Goal: Information Seeking & Learning: Compare options

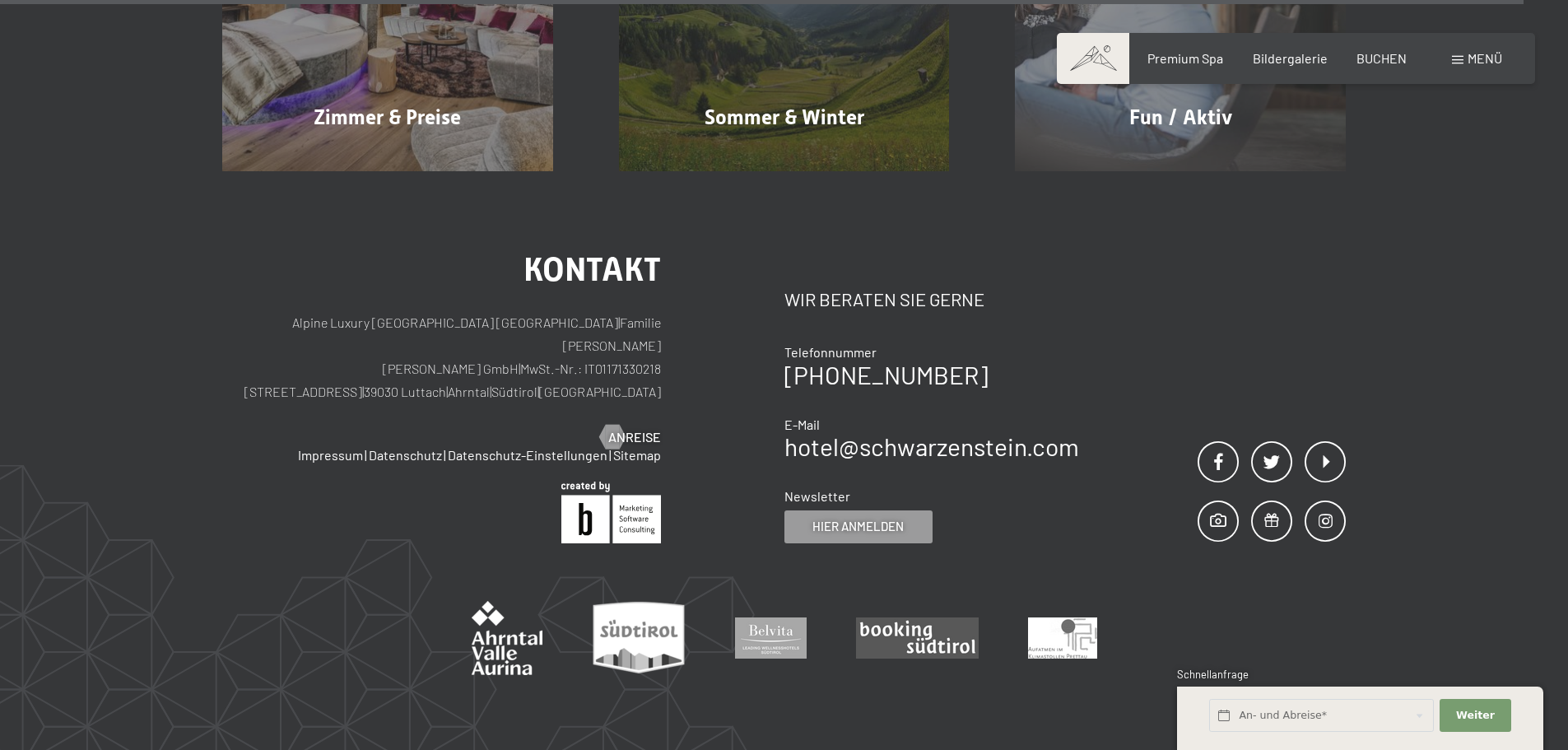
scroll to position [8389, 0]
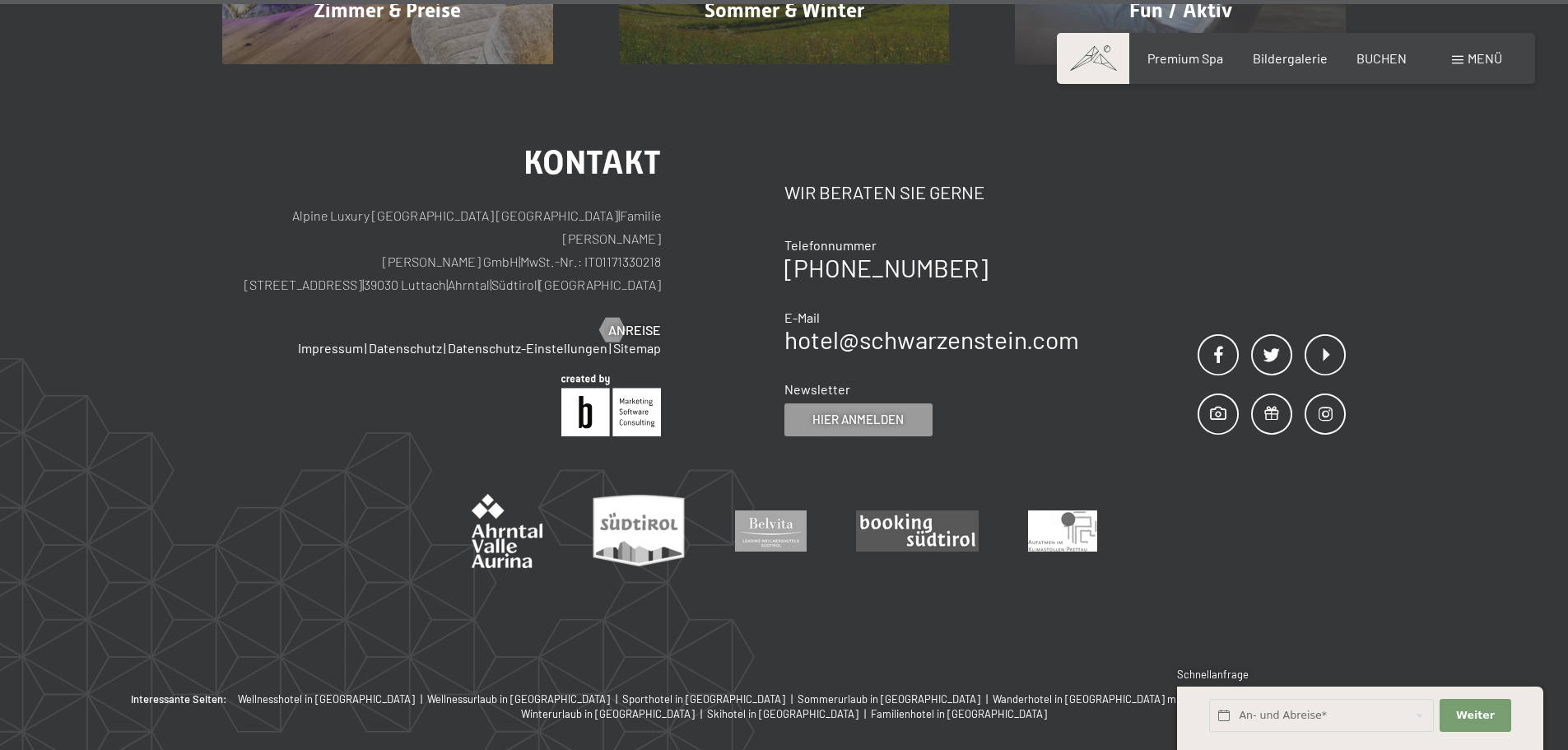
click at [1457, 57] on span at bounding box center [1458, 60] width 12 height 8
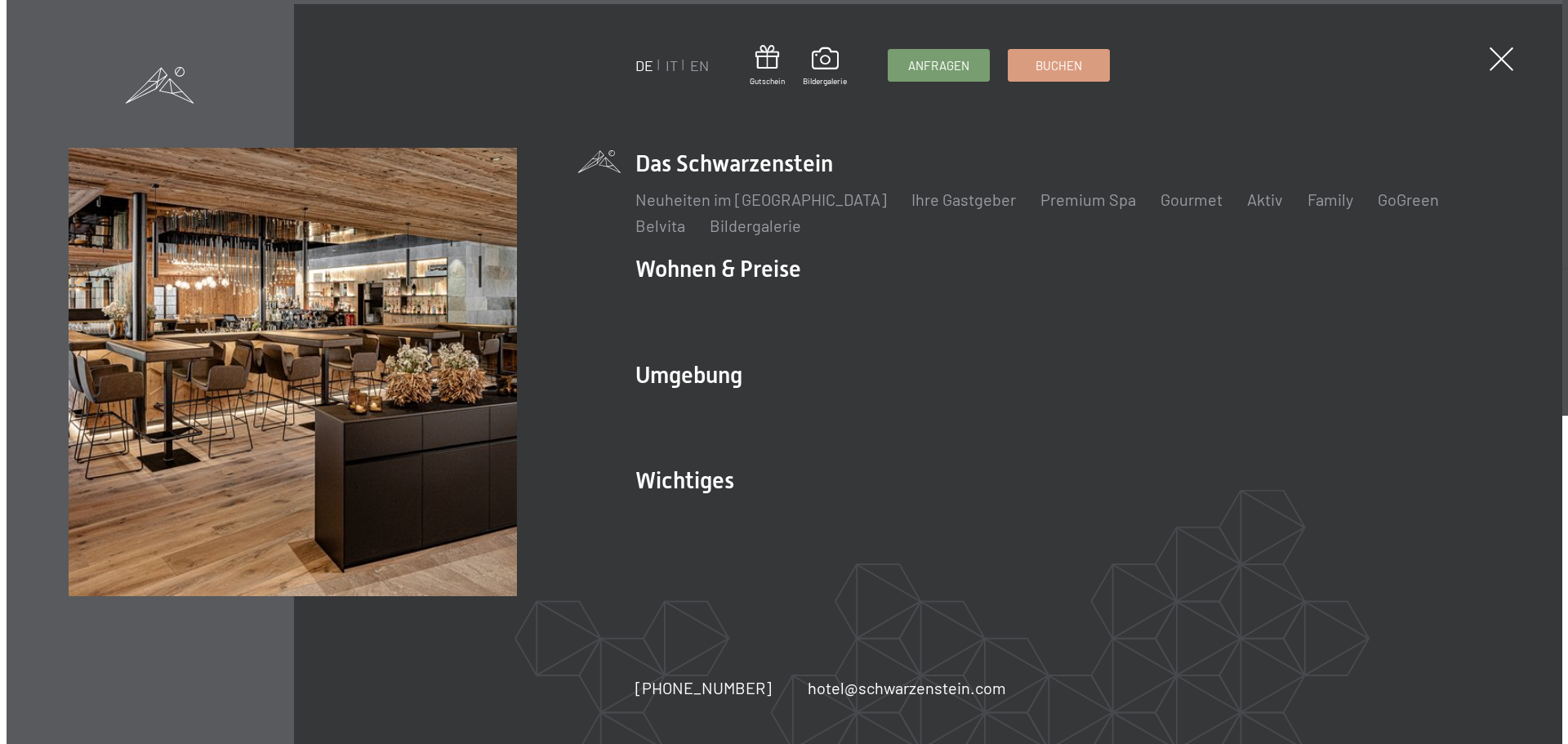
scroll to position [8358, 0]
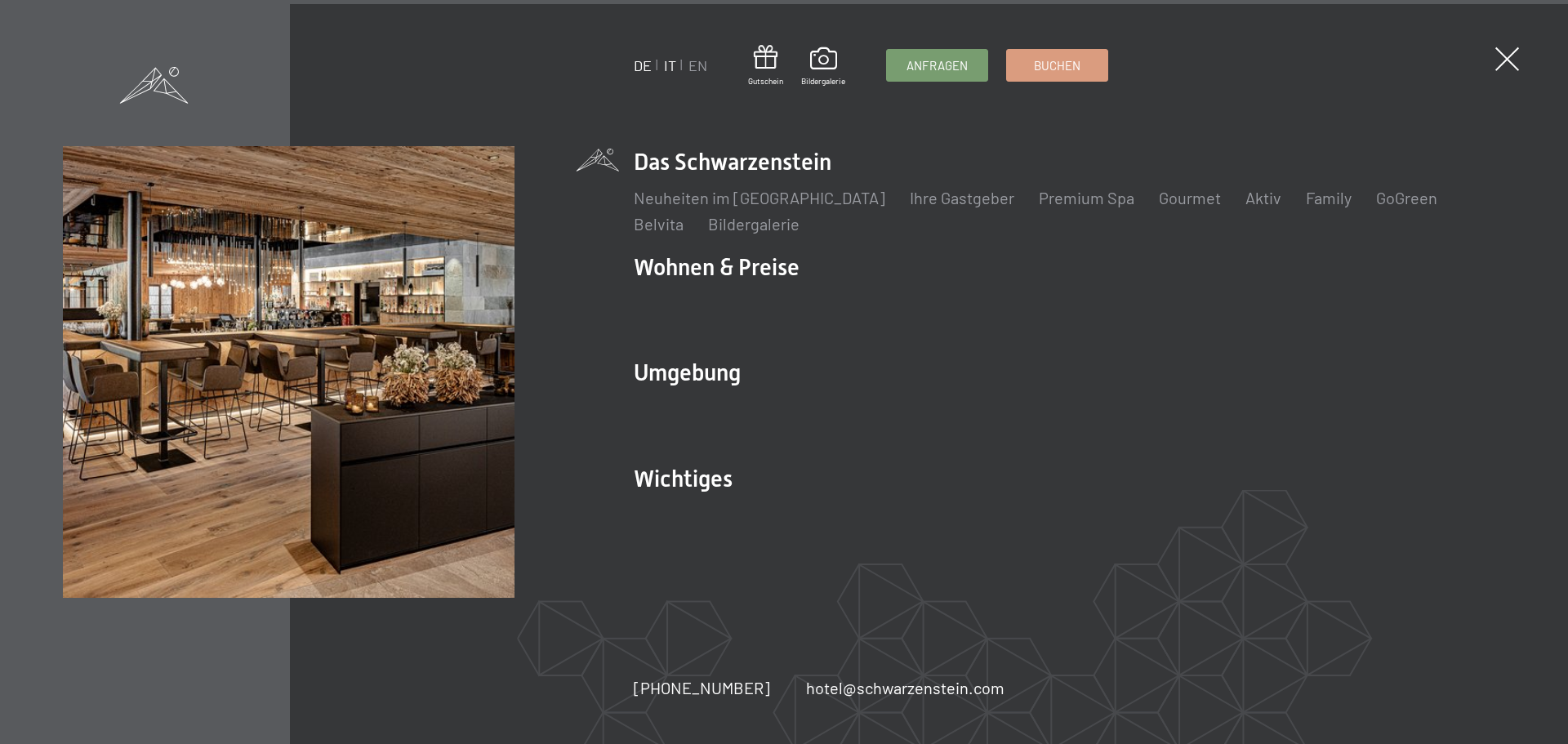
click at [673, 64] on link "IT" at bounding box center [669, 65] width 12 height 18
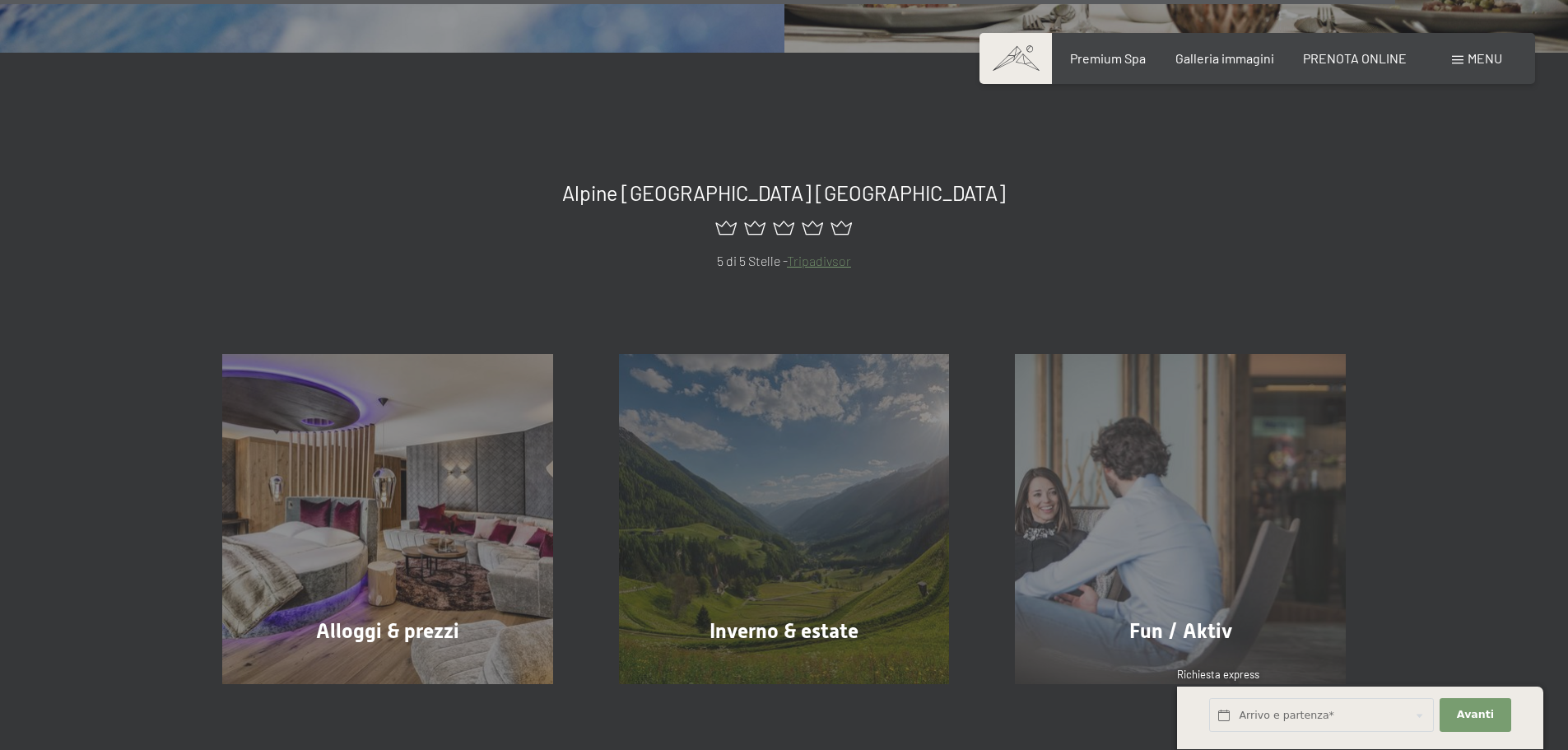
scroll to position [7823, 0]
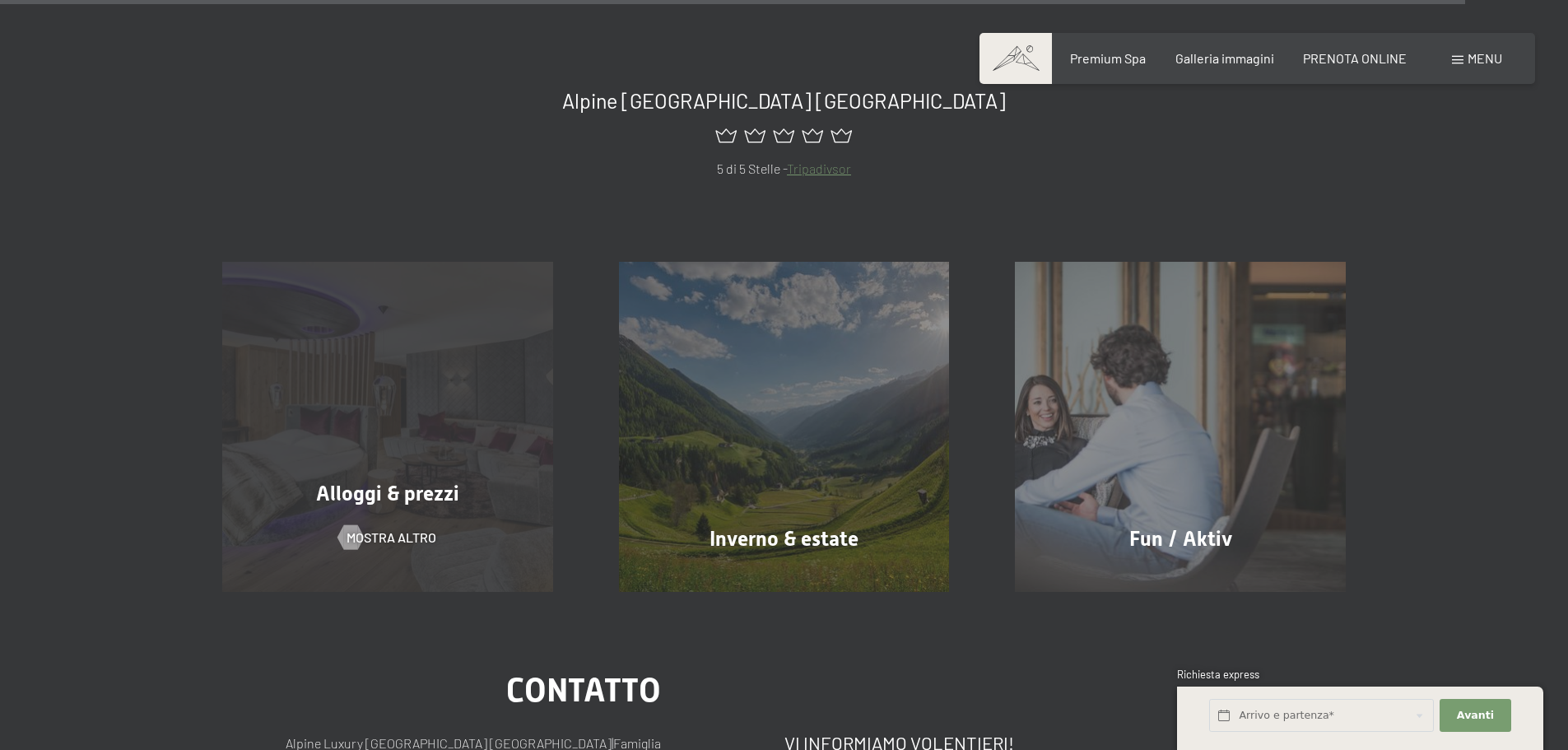
click at [421, 479] on div "Alloggi & prezzi" at bounding box center [387, 493] width 397 height 29
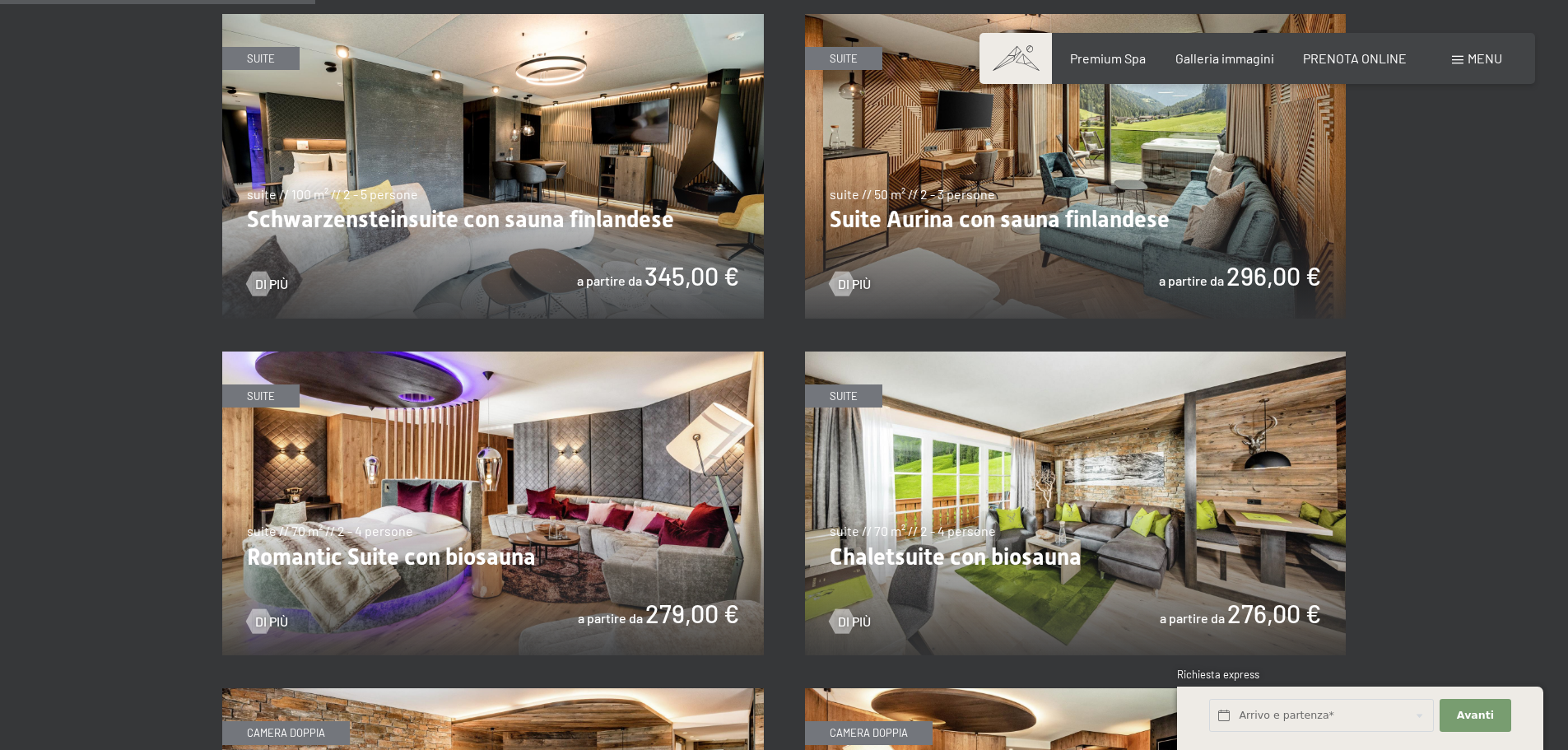
scroll to position [1071, 0]
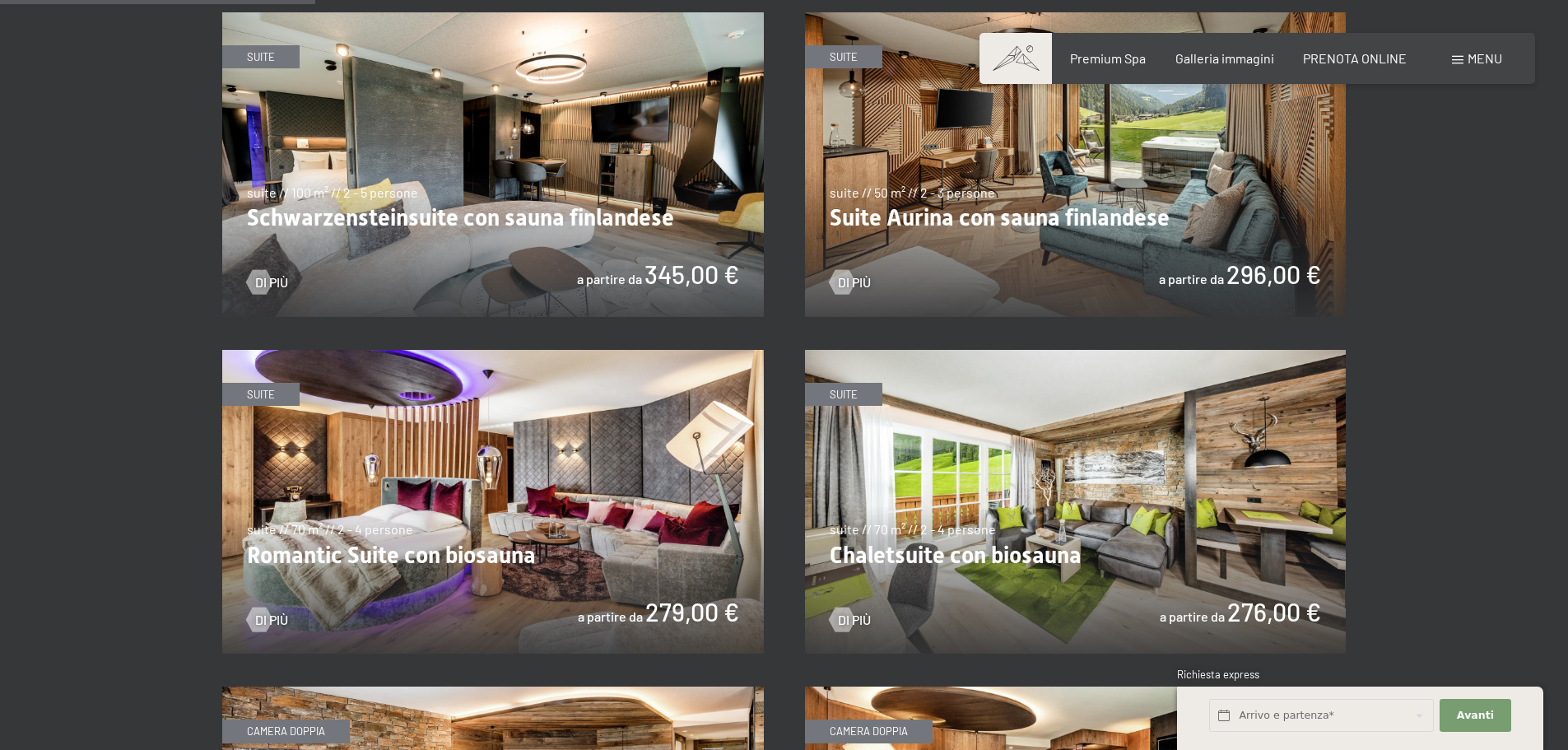
click at [1031, 252] on img at bounding box center [1075, 164] width 542 height 305
click at [1173, 457] on img at bounding box center [1075, 502] width 542 height 305
click at [623, 225] on img at bounding box center [493, 164] width 542 height 305
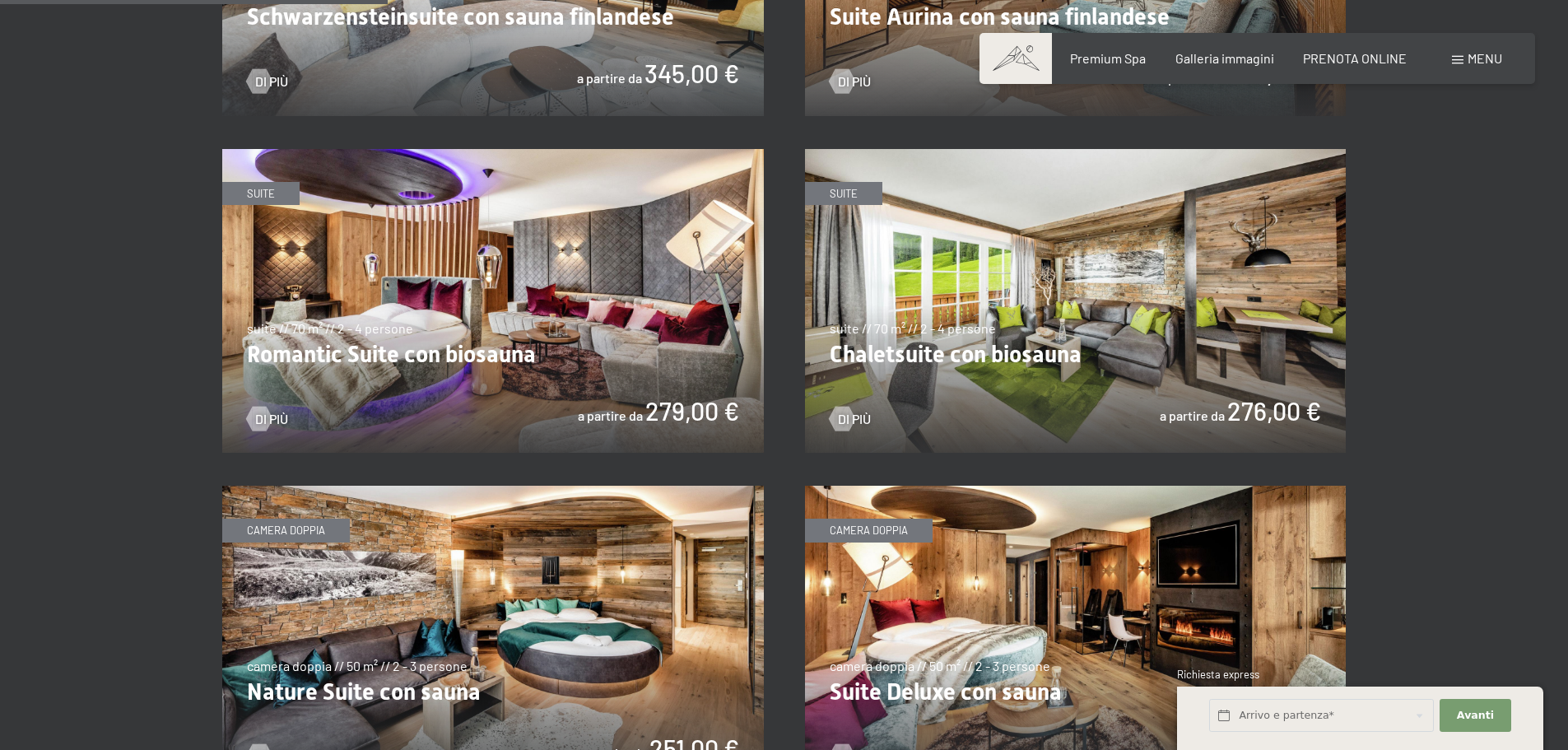
scroll to position [1318, 0]
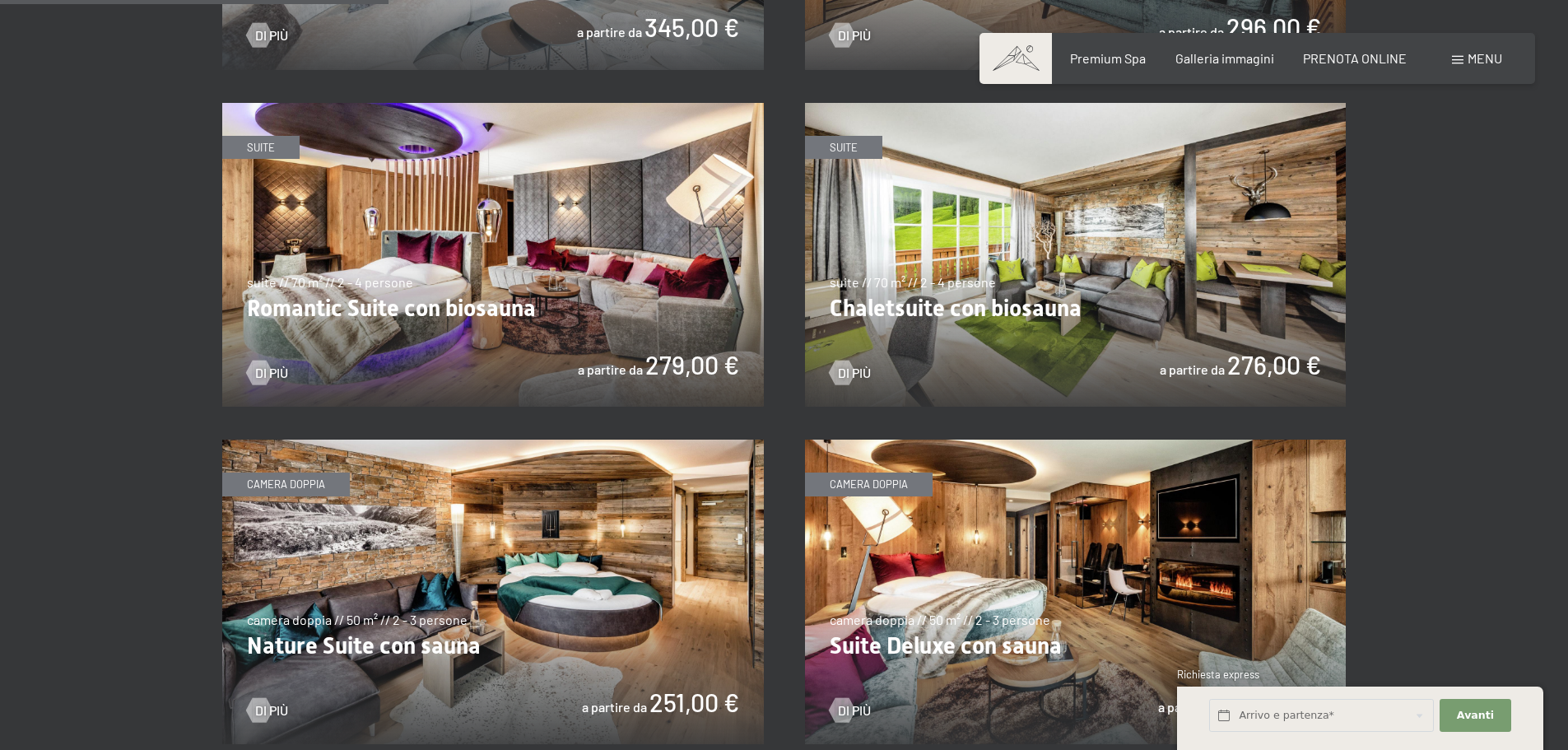
click at [688, 301] on img at bounding box center [493, 255] width 542 height 305
click at [659, 305] on img at bounding box center [493, 255] width 542 height 305
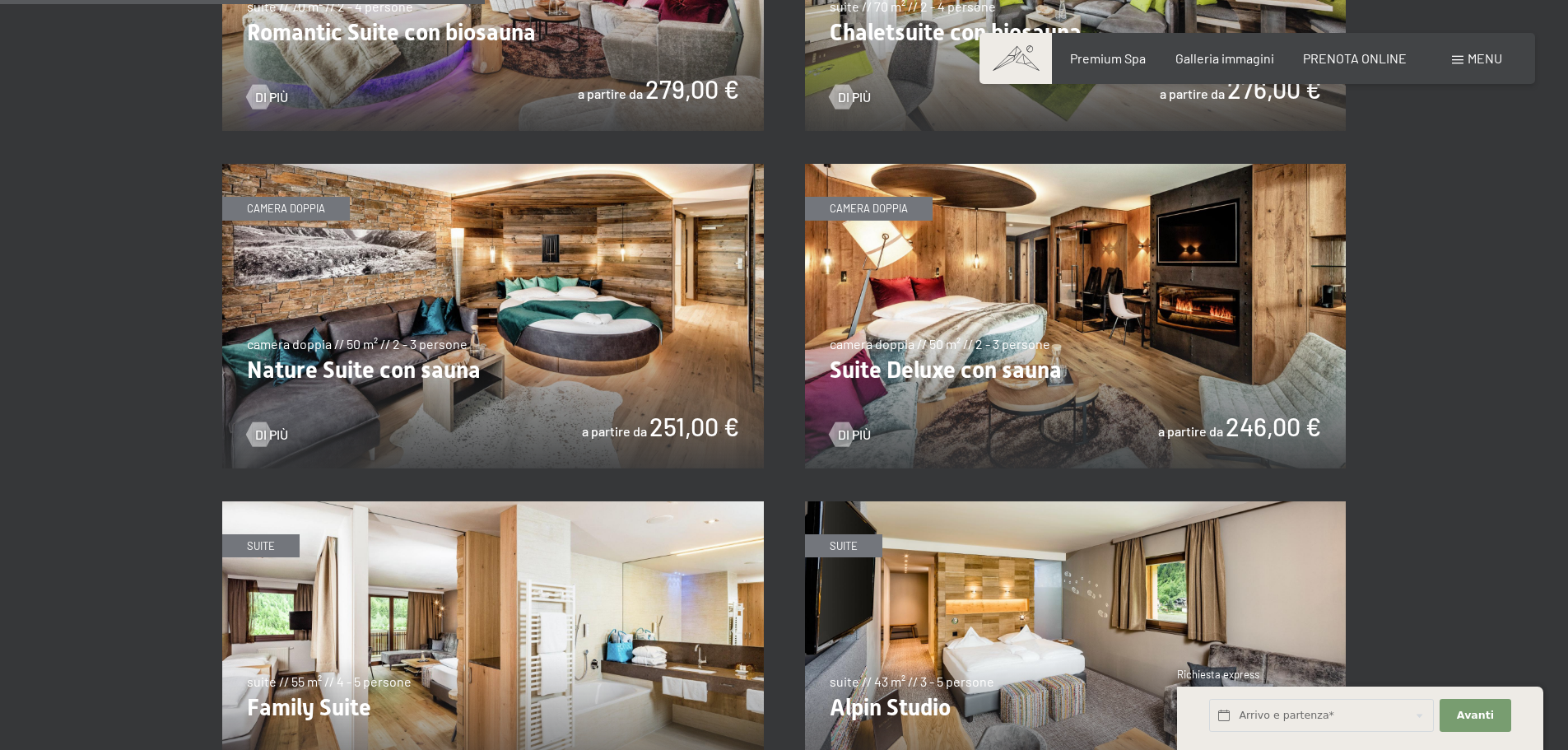
scroll to position [1647, 0]
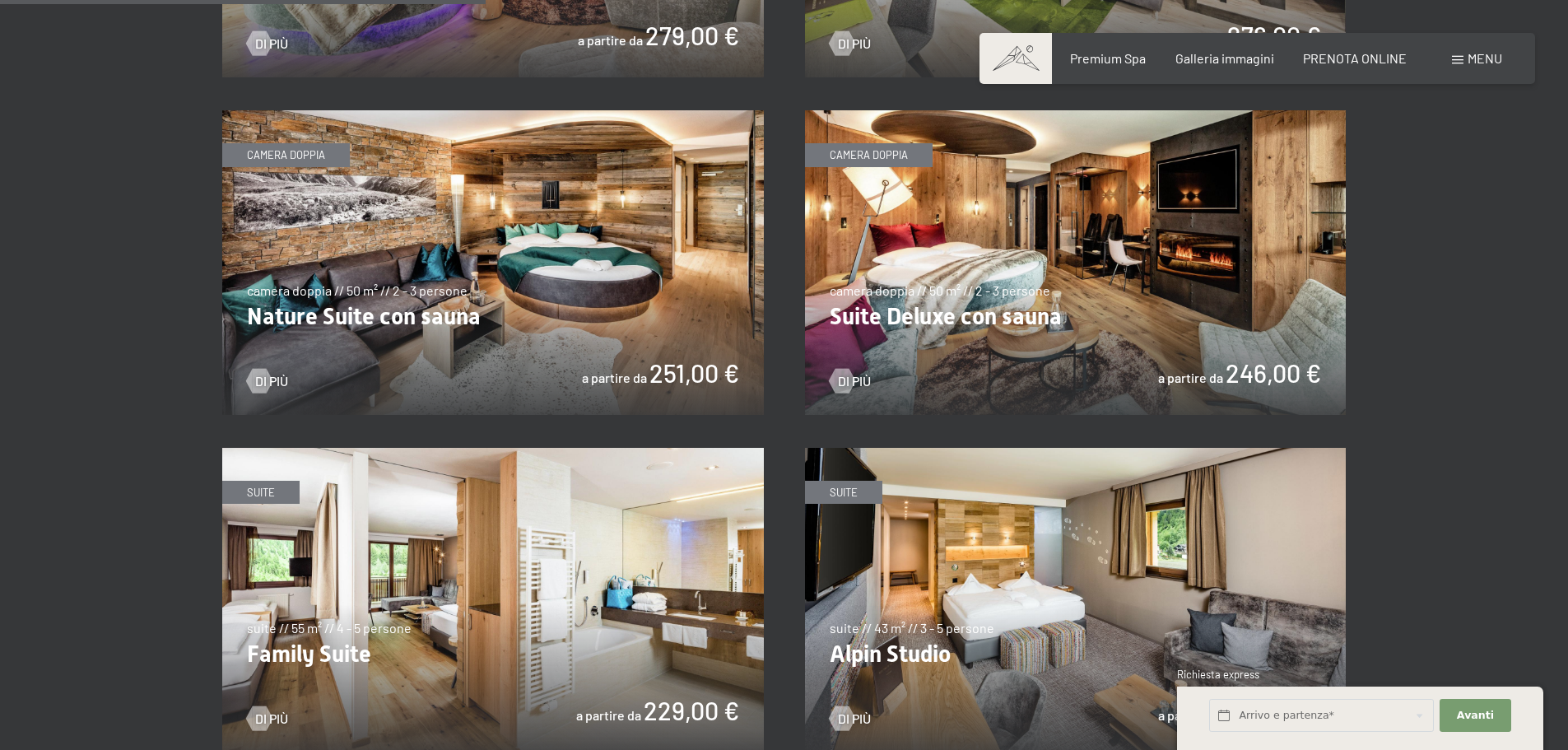
click at [696, 238] on img at bounding box center [493, 262] width 542 height 305
click at [1281, 268] on img at bounding box center [1075, 262] width 542 height 305
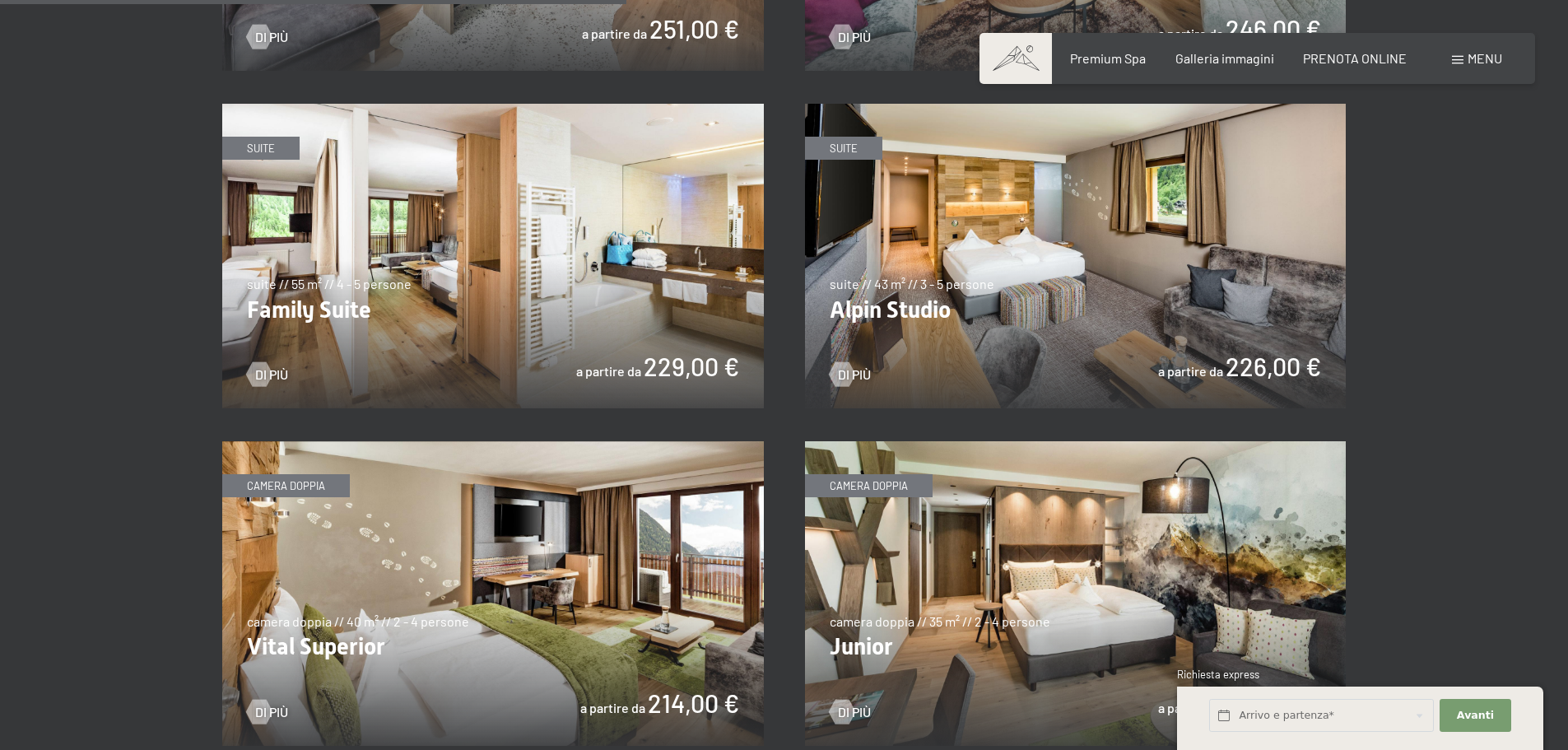
scroll to position [2141, 0]
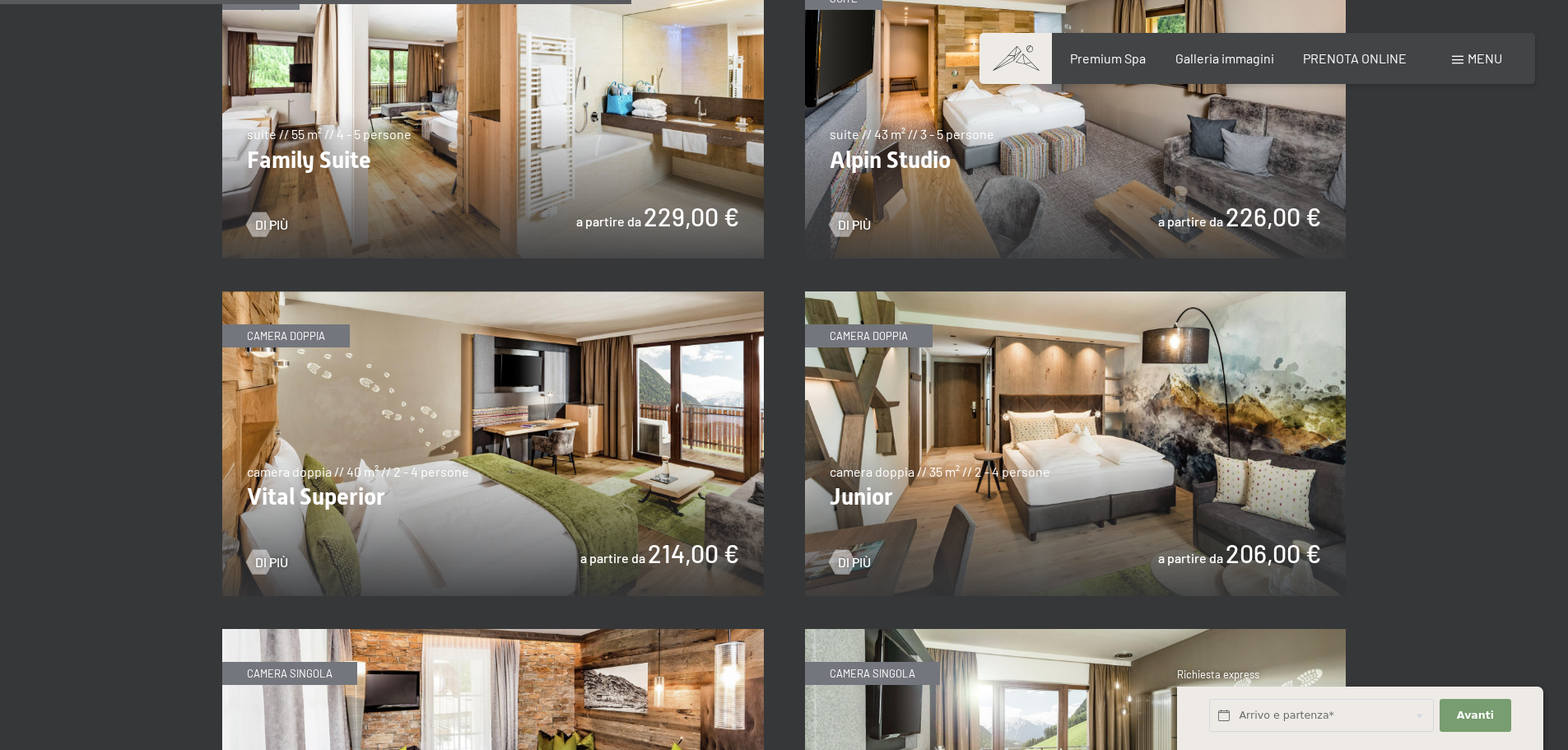
click at [658, 125] on img at bounding box center [493, 106] width 542 height 305
click at [651, 452] on img at bounding box center [493, 444] width 542 height 305
click at [1243, 428] on img at bounding box center [1075, 444] width 542 height 305
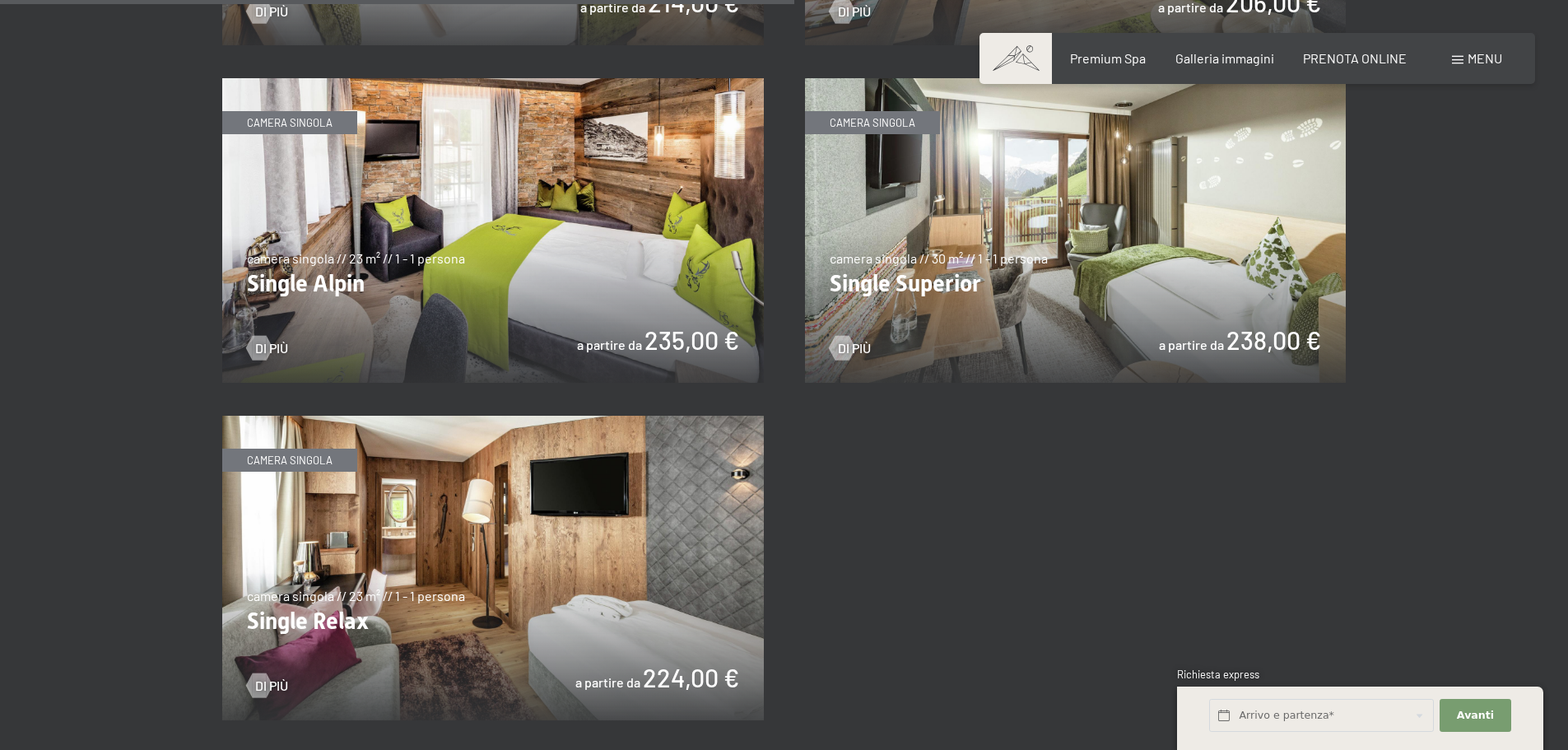
scroll to position [2717, 0]
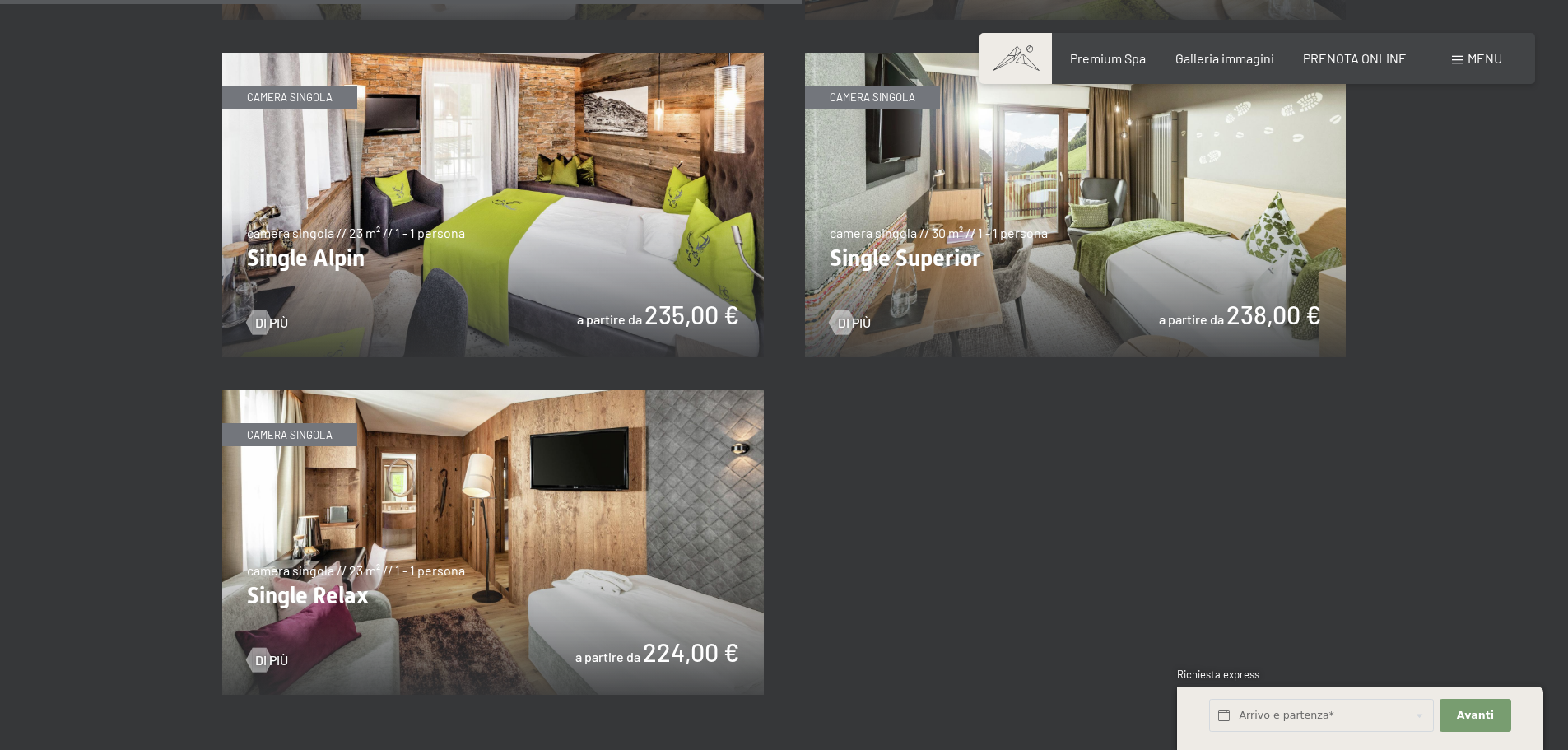
click at [689, 492] on img at bounding box center [493, 542] width 542 height 305
click at [1204, 240] on img at bounding box center [1075, 205] width 542 height 305
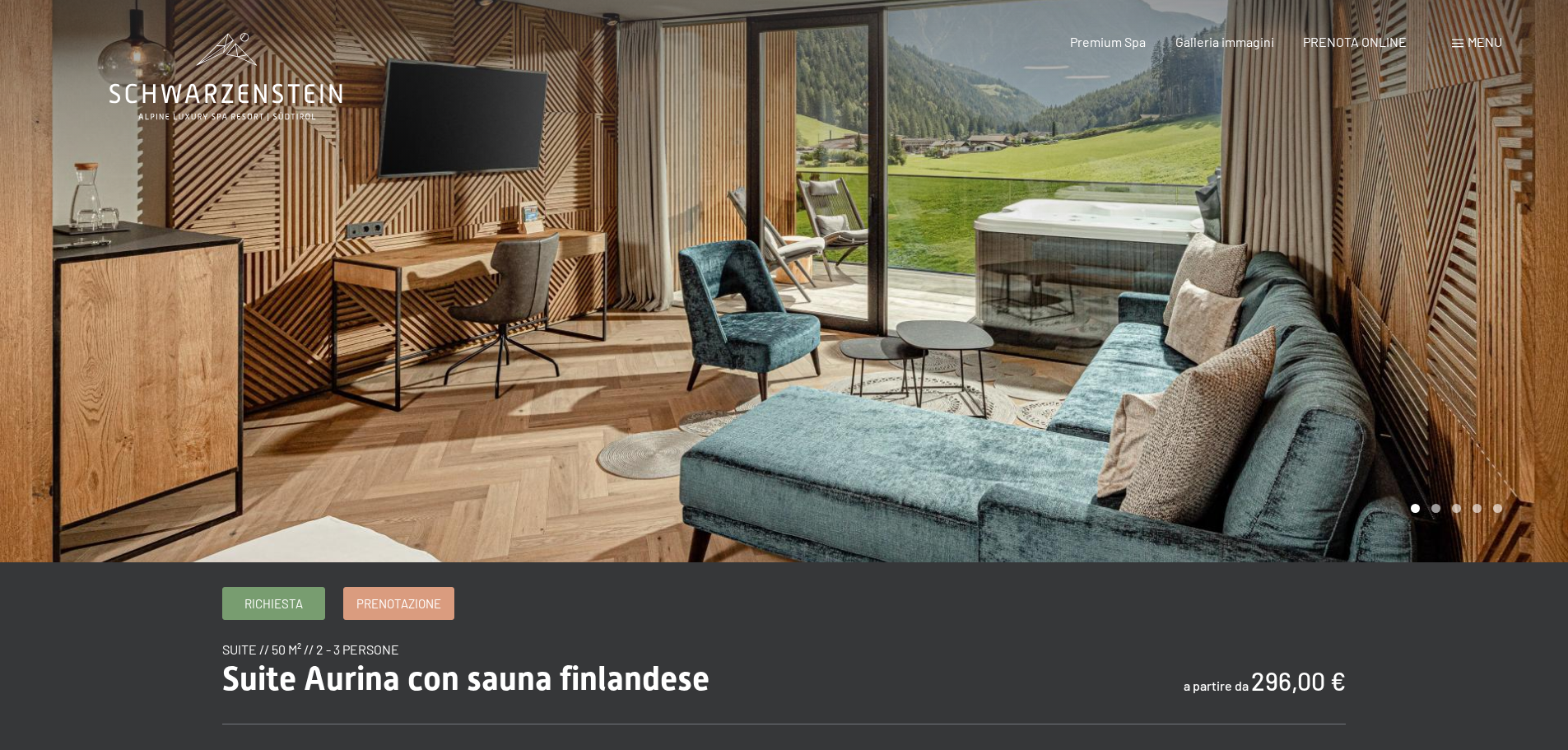
click at [1522, 315] on div at bounding box center [1176, 281] width 784 height 562
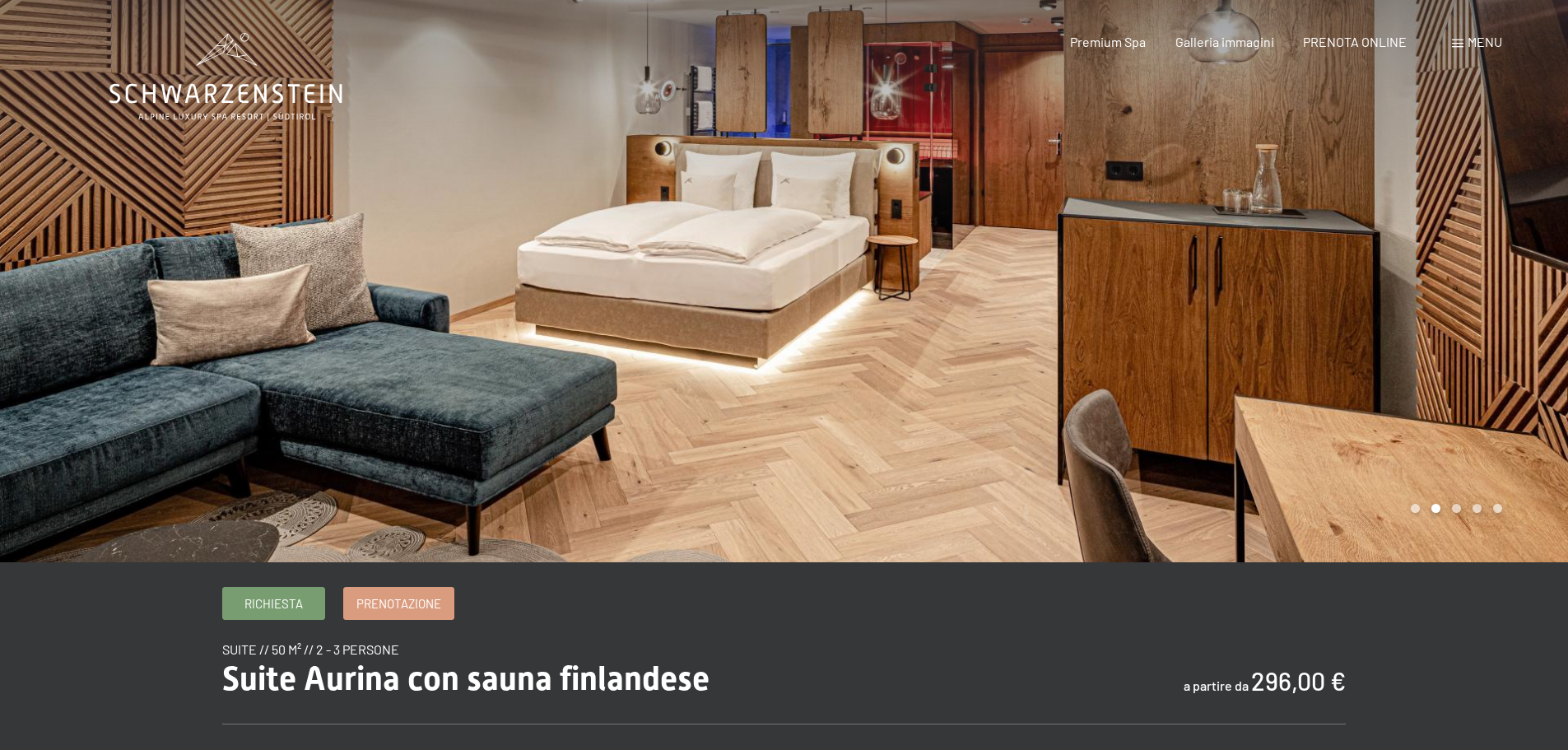
click at [1522, 315] on div at bounding box center [1176, 281] width 784 height 562
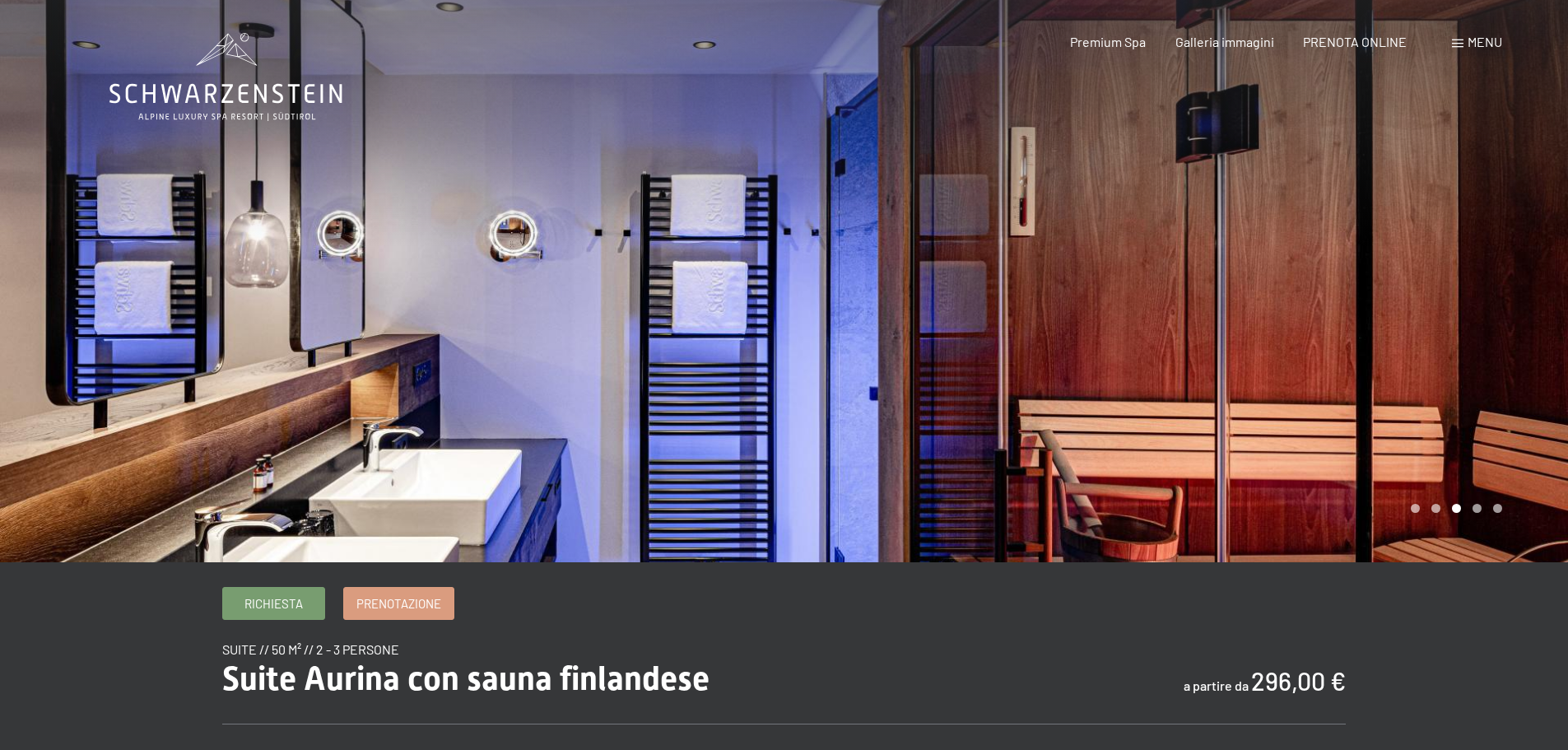
click at [1522, 315] on div at bounding box center [1176, 281] width 784 height 562
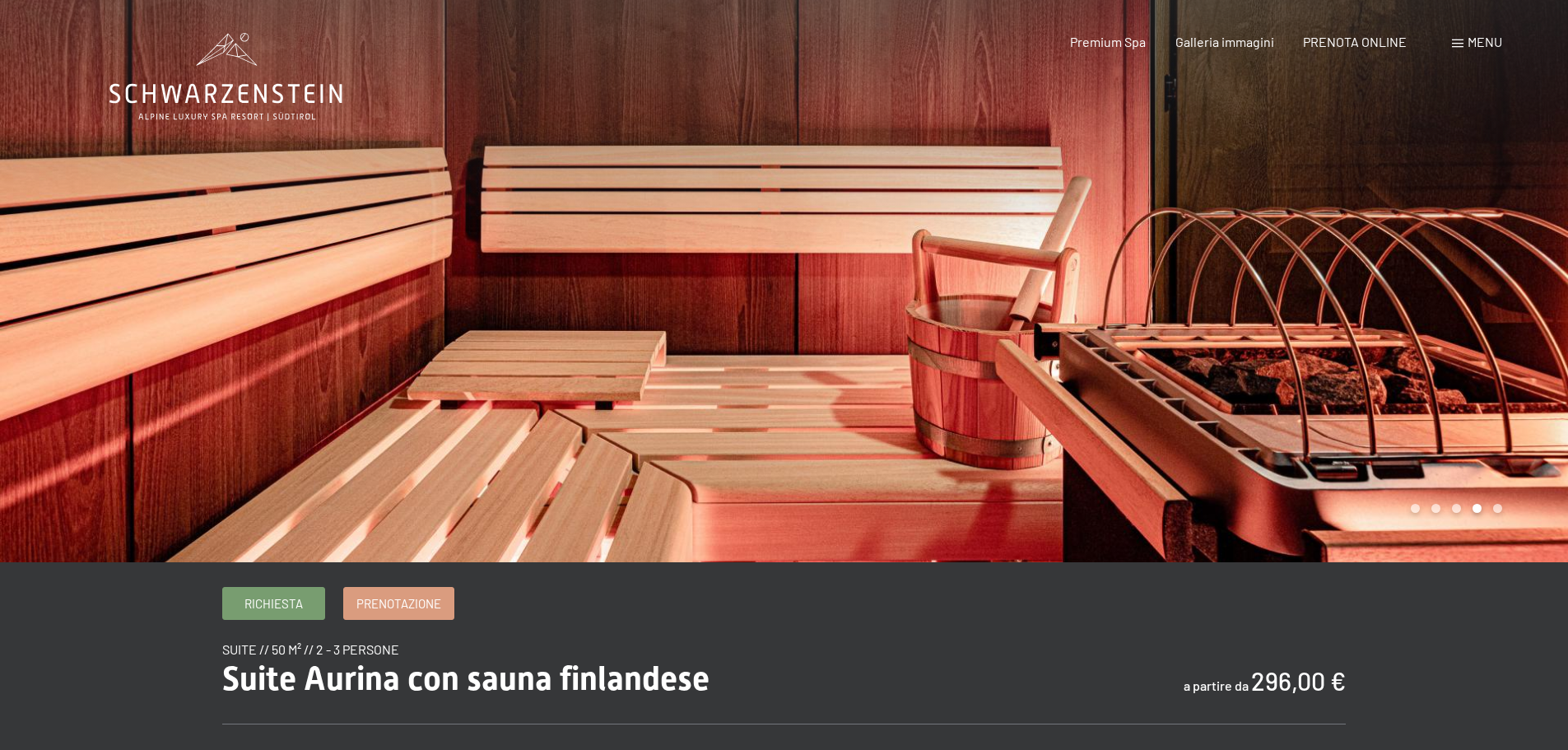
click at [1522, 315] on div at bounding box center [1176, 281] width 784 height 562
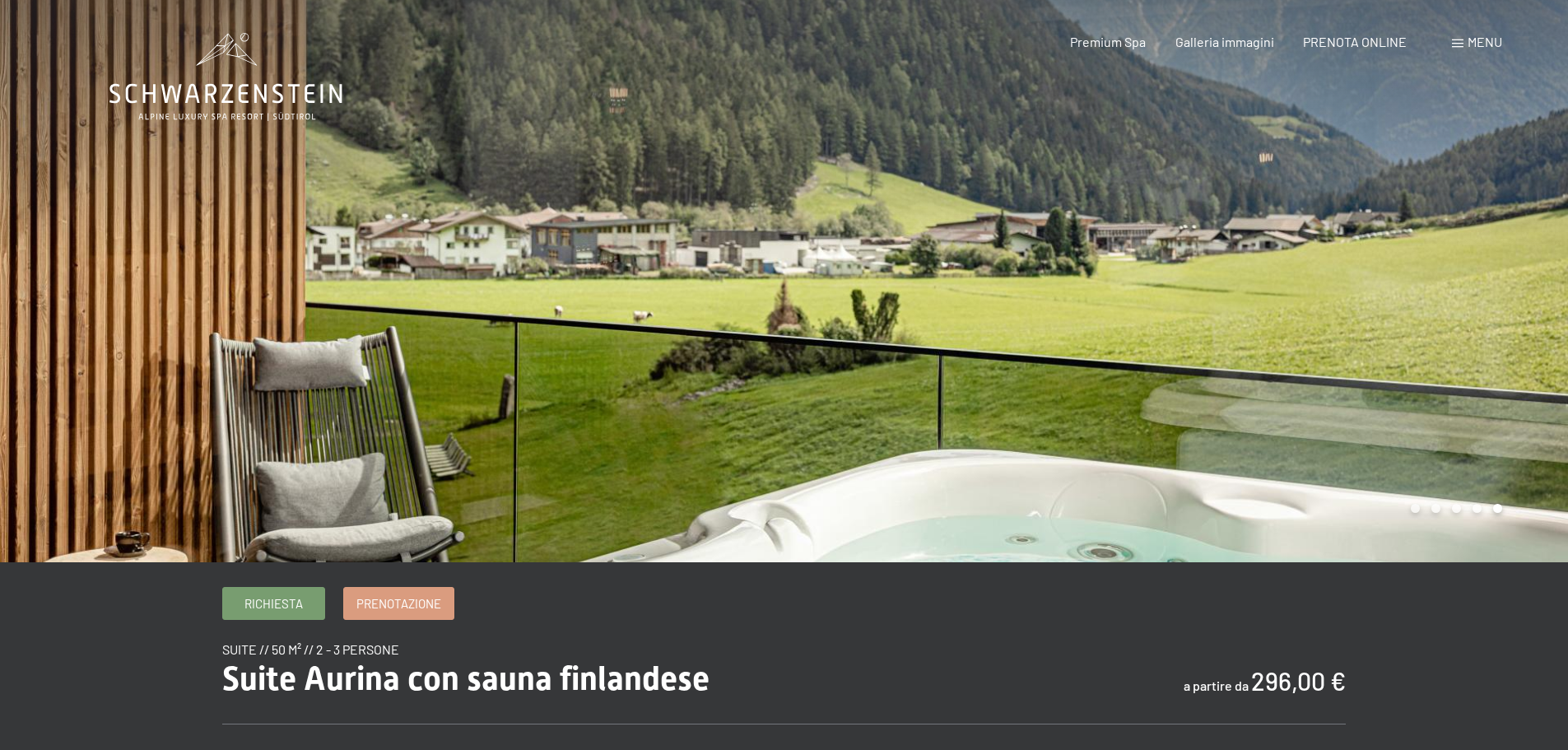
click at [1522, 315] on div at bounding box center [1176, 281] width 784 height 562
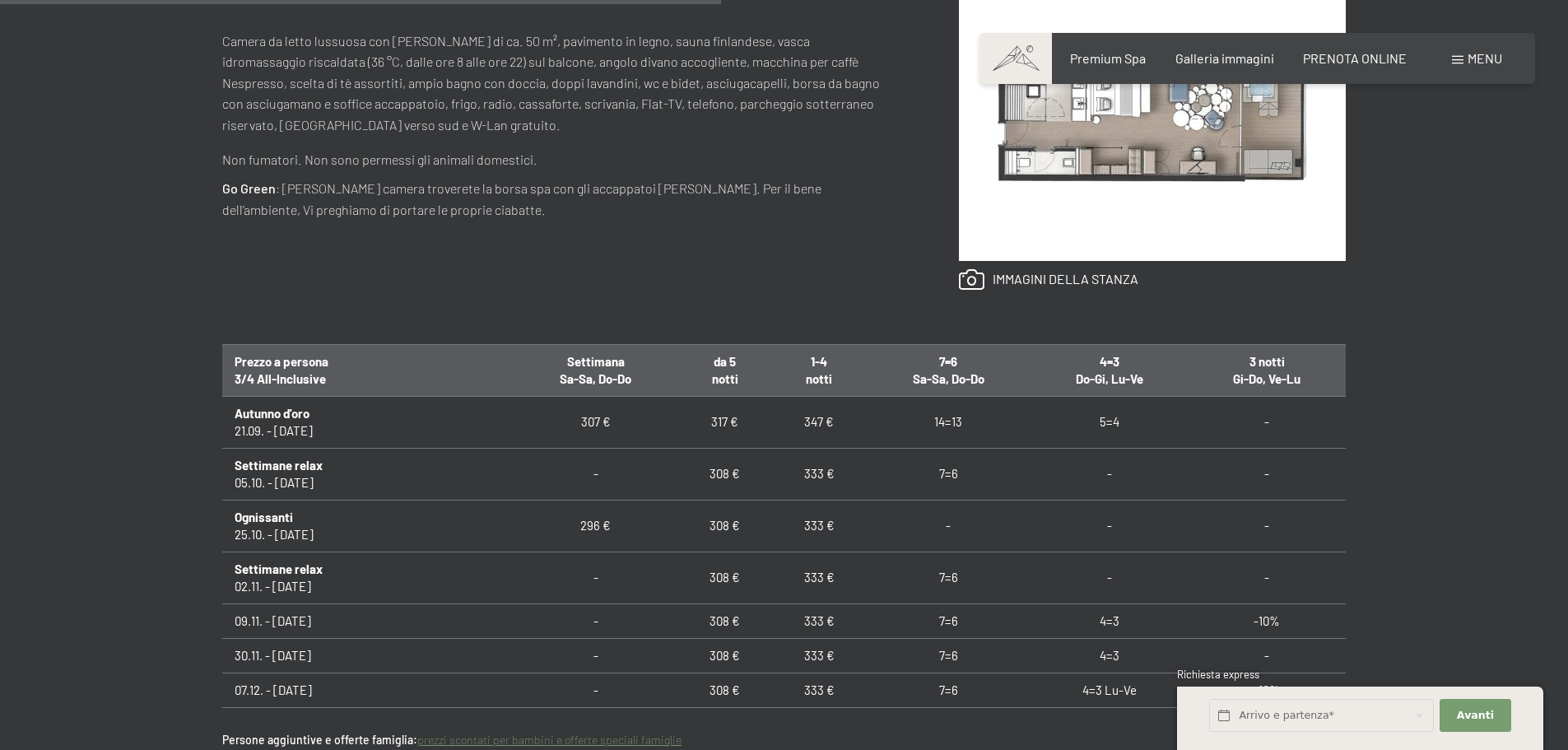
scroll to position [988, 0]
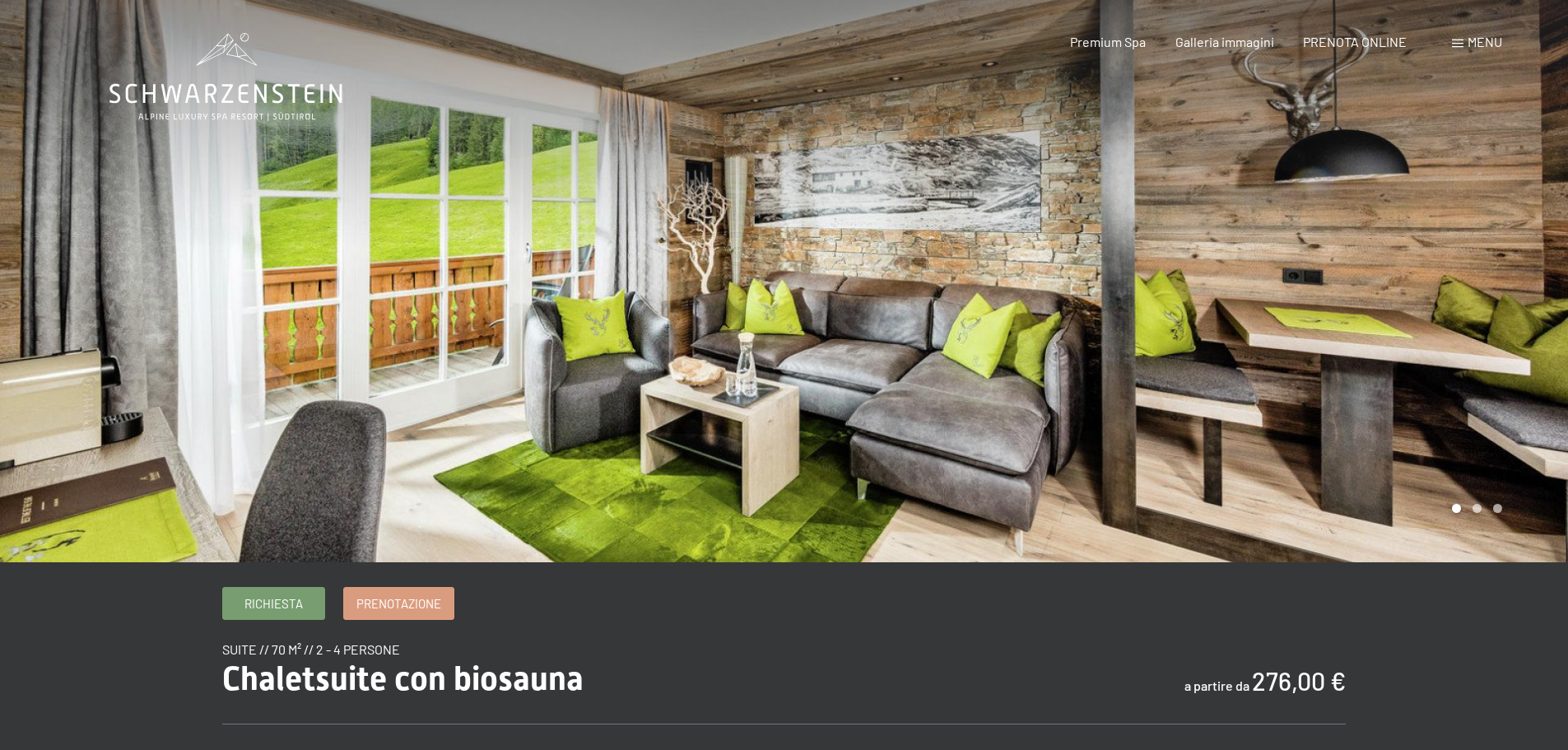
click at [1535, 306] on div at bounding box center [1176, 281] width 784 height 562
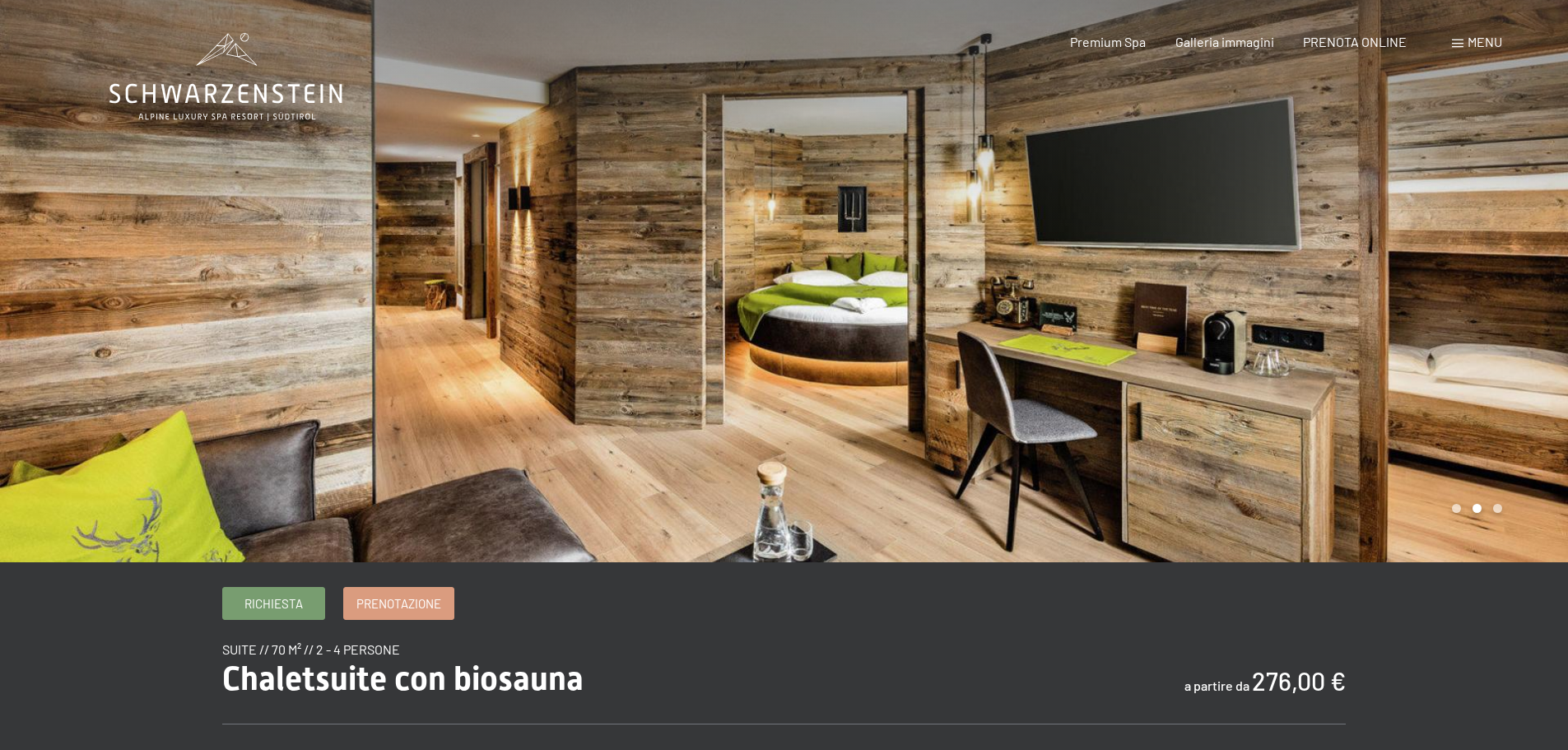
click at [1535, 306] on div at bounding box center [1176, 281] width 784 height 562
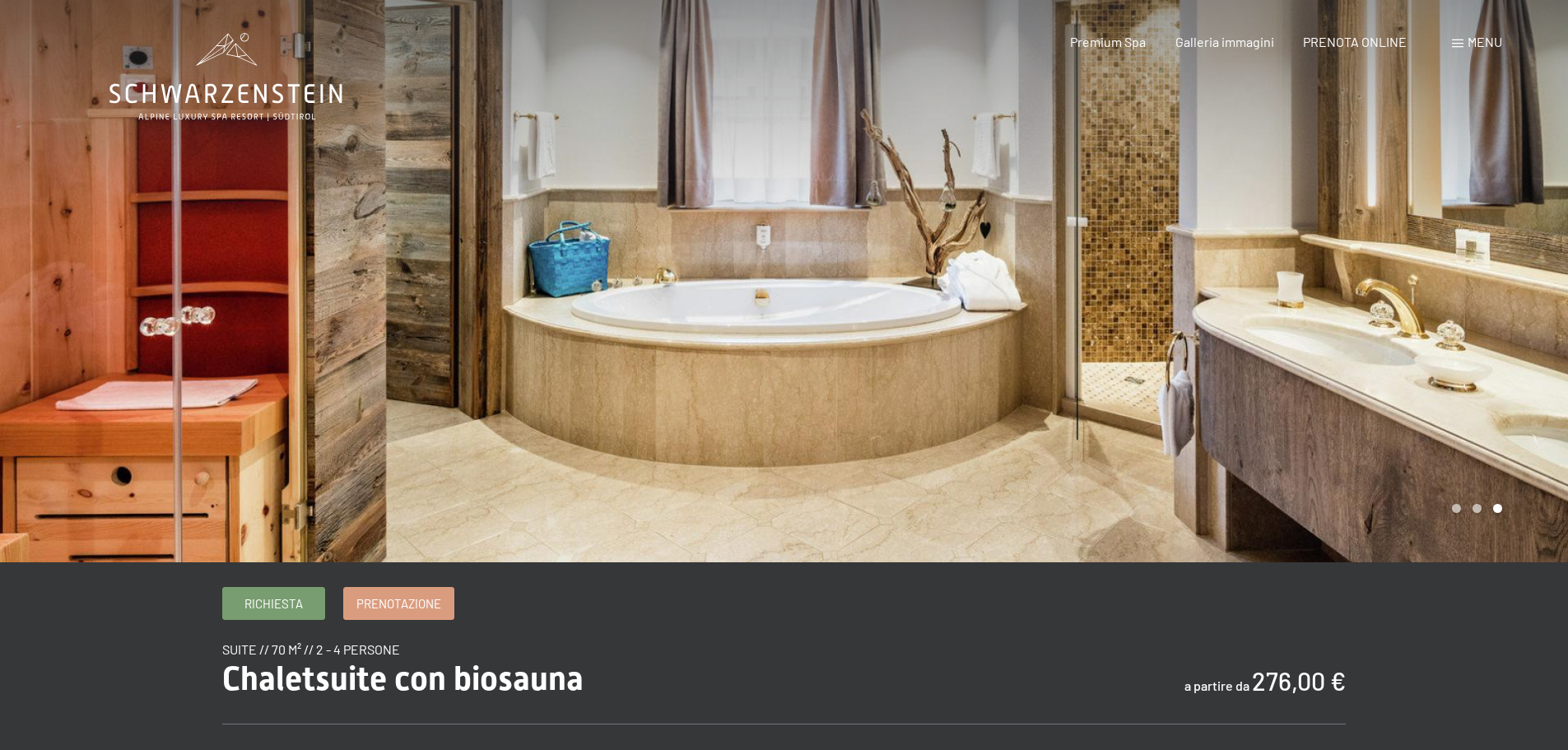
click at [1533, 305] on div at bounding box center [1176, 281] width 784 height 562
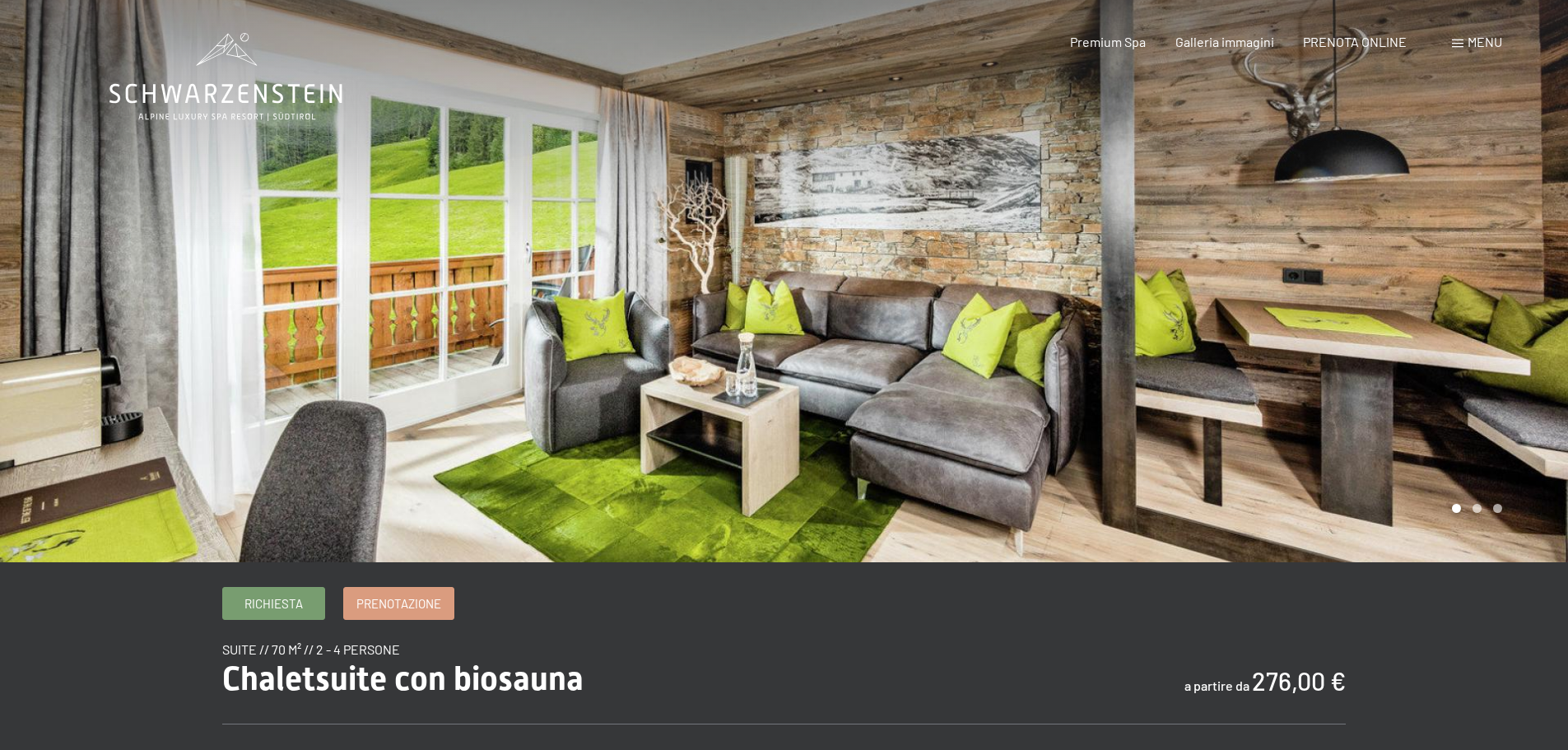
click at [1533, 305] on div at bounding box center [1176, 281] width 784 height 562
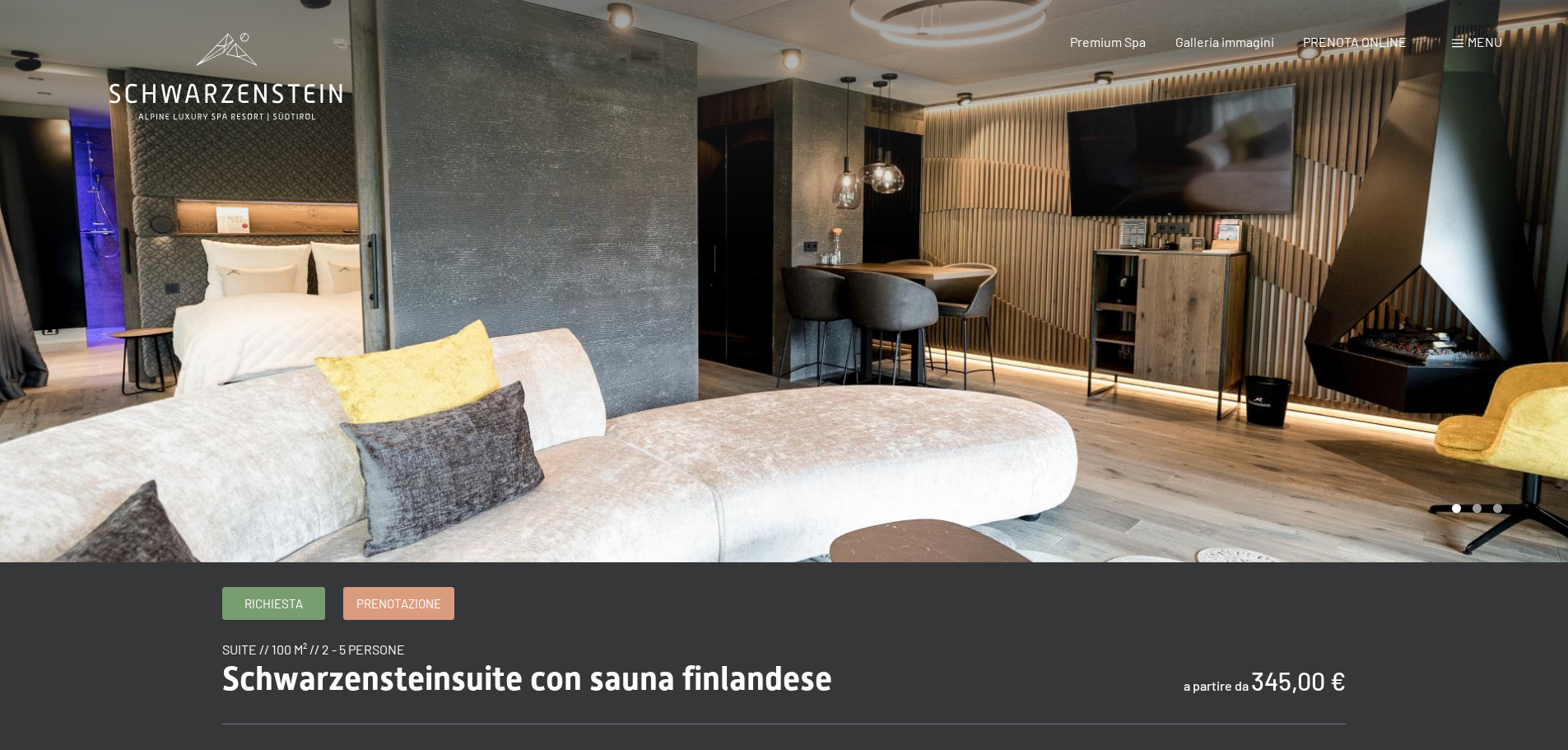
click at [1513, 288] on div at bounding box center [1176, 281] width 784 height 562
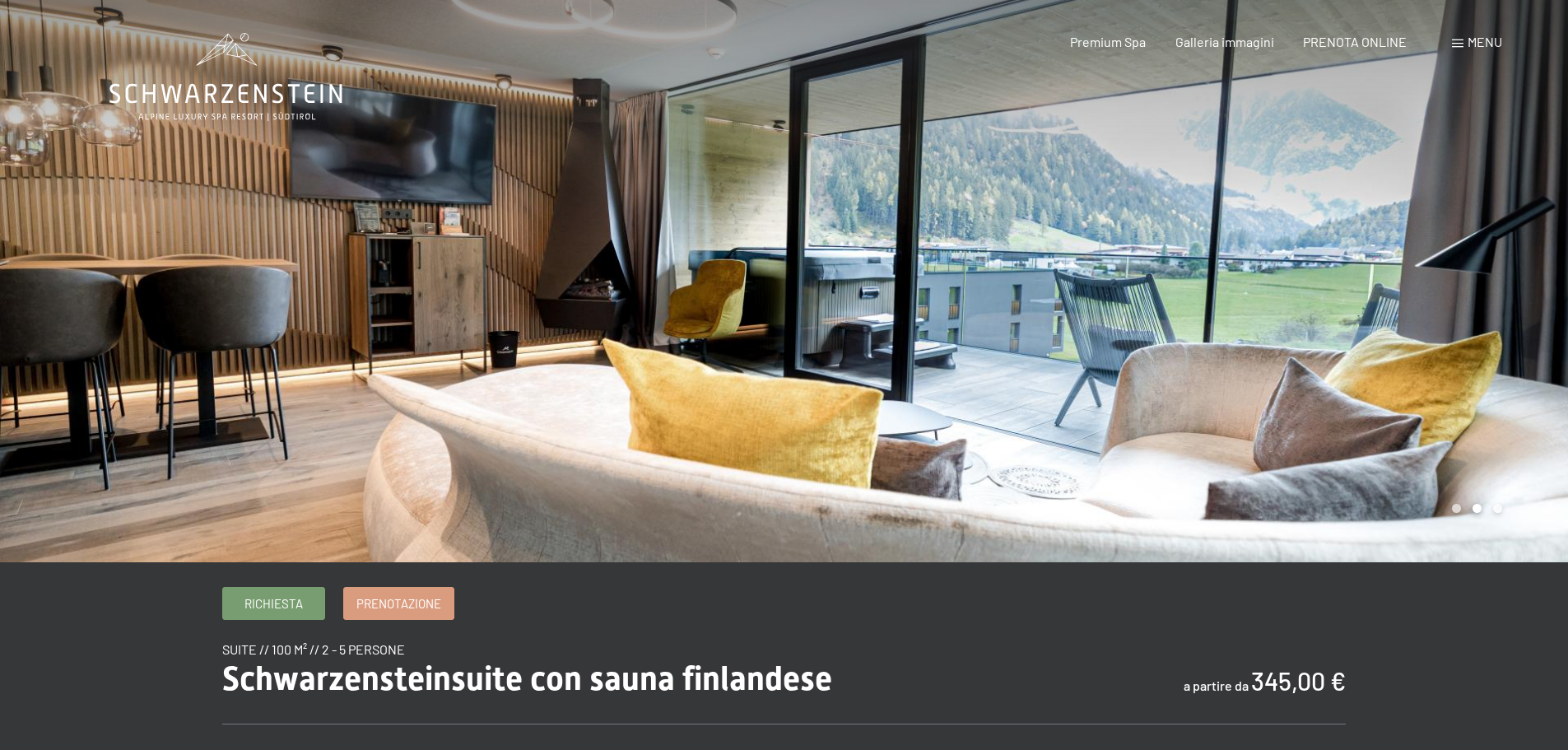
click at [1506, 281] on div at bounding box center [1176, 281] width 784 height 562
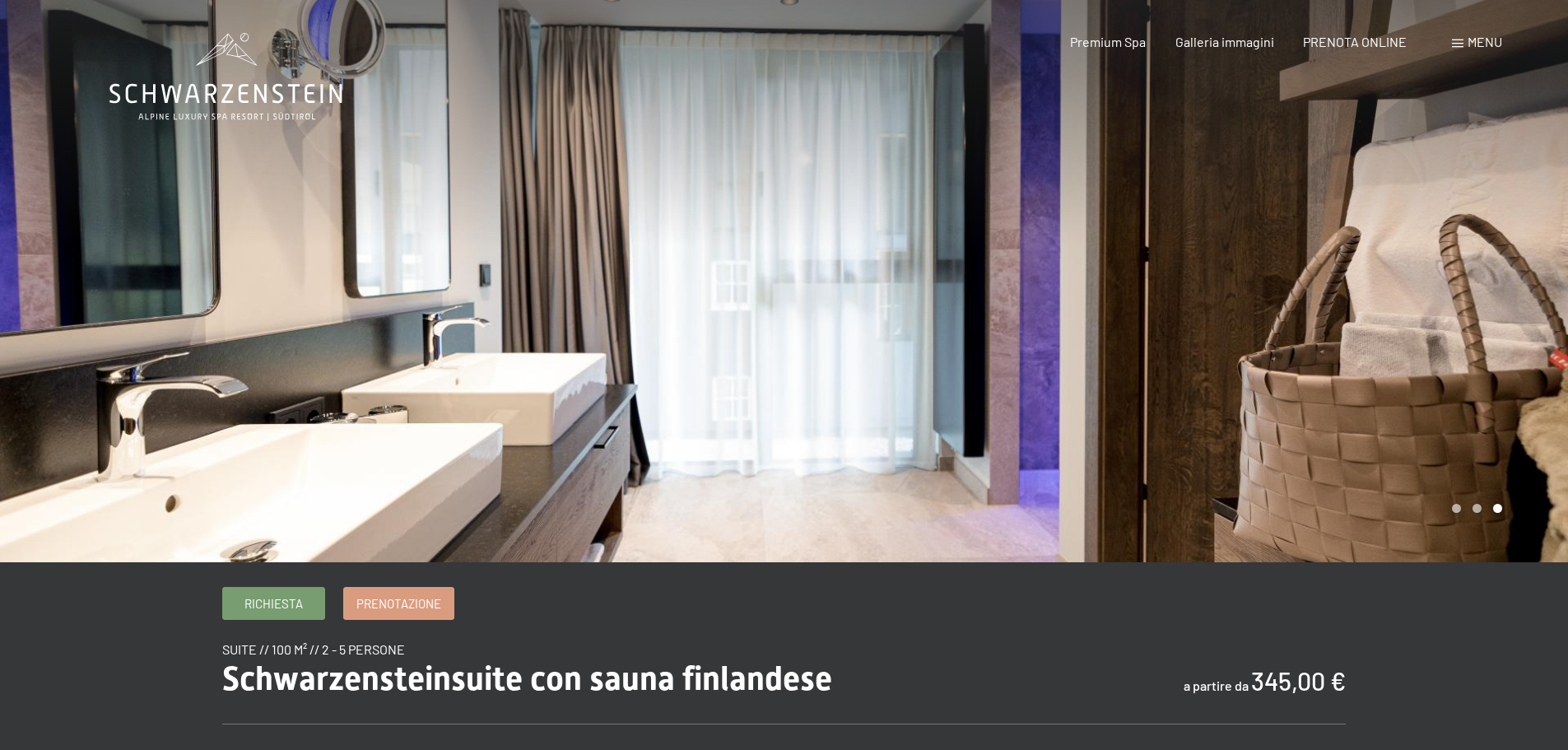
click at [1506, 281] on div at bounding box center [1176, 281] width 784 height 562
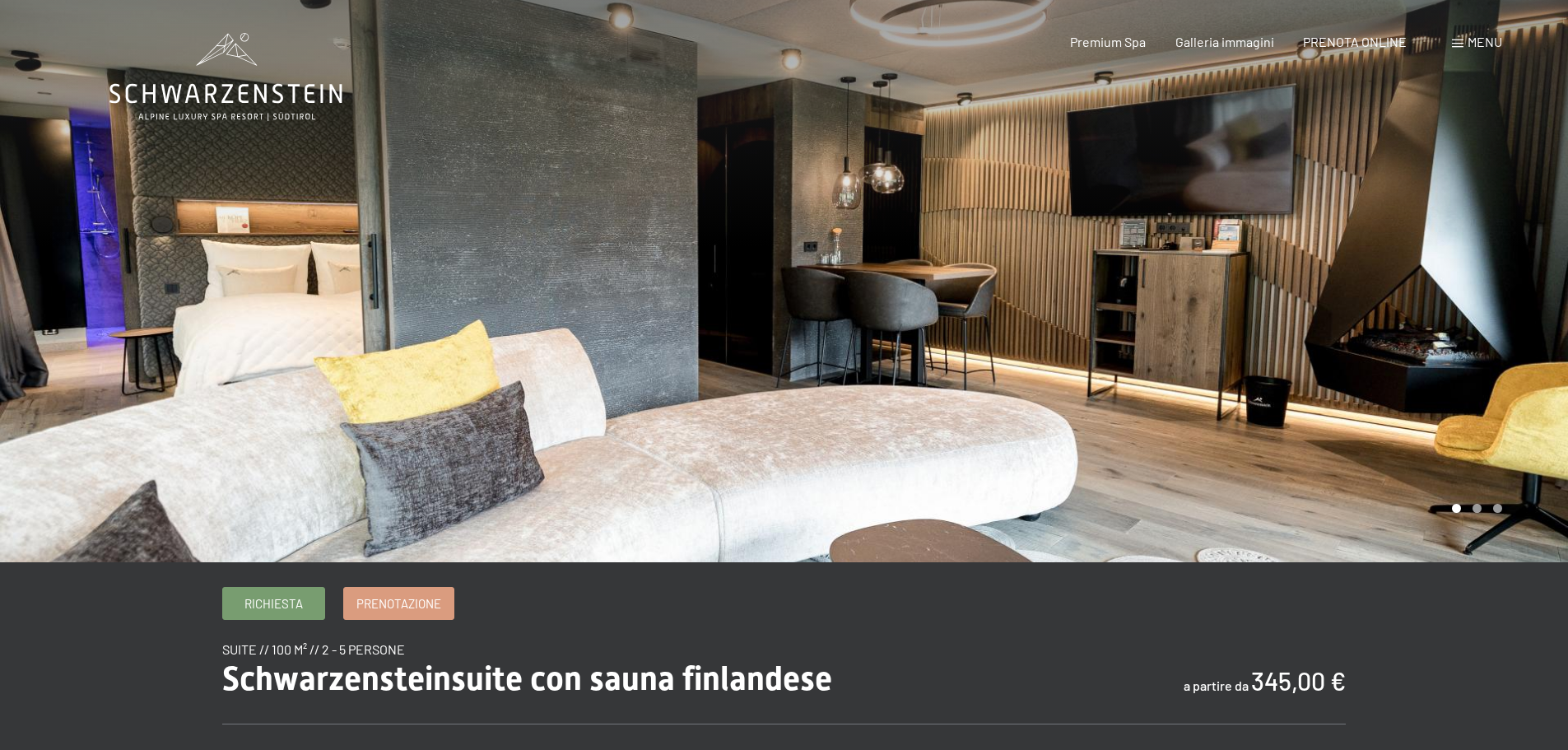
click at [1506, 281] on div at bounding box center [1176, 281] width 784 height 562
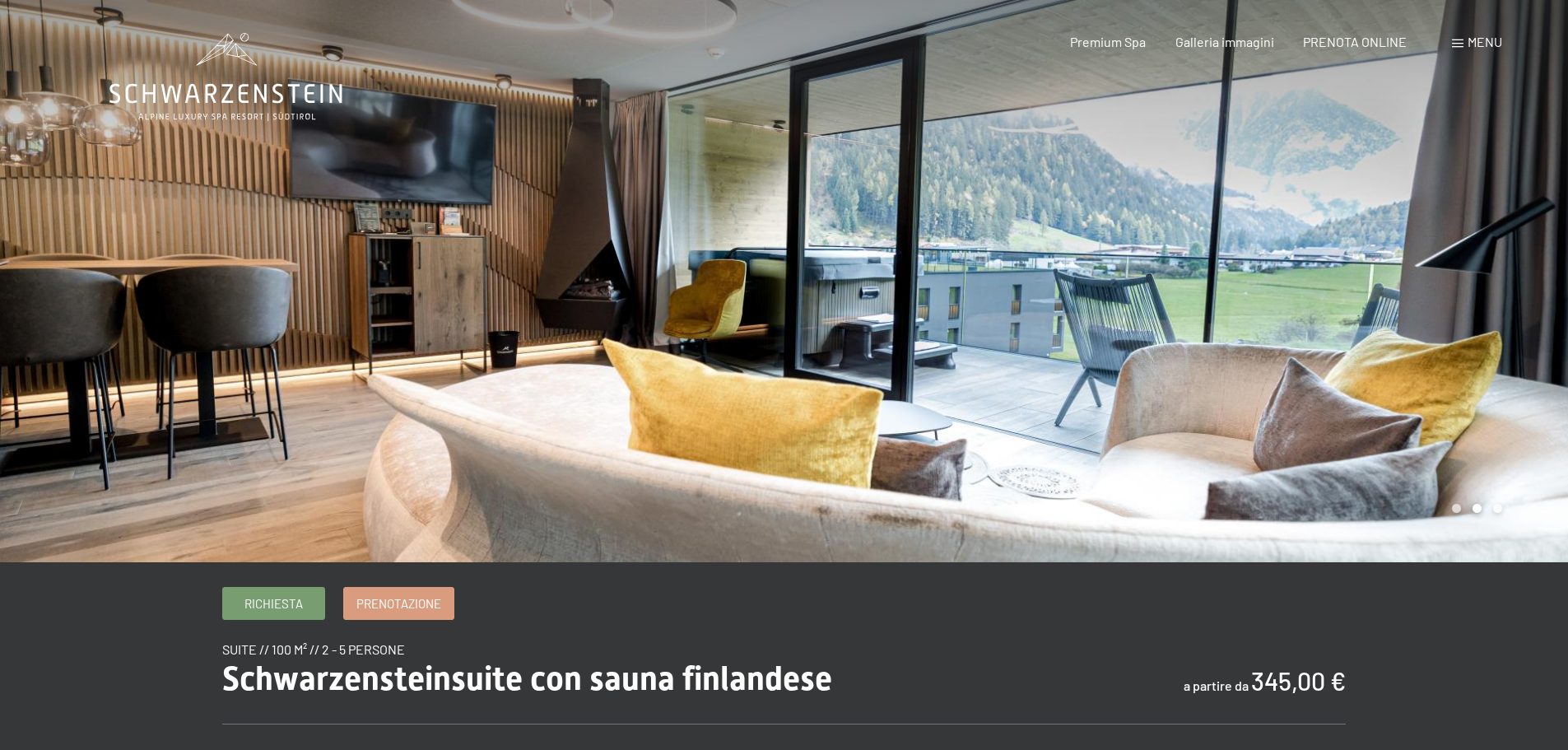
click at [1506, 281] on div at bounding box center [1176, 281] width 784 height 562
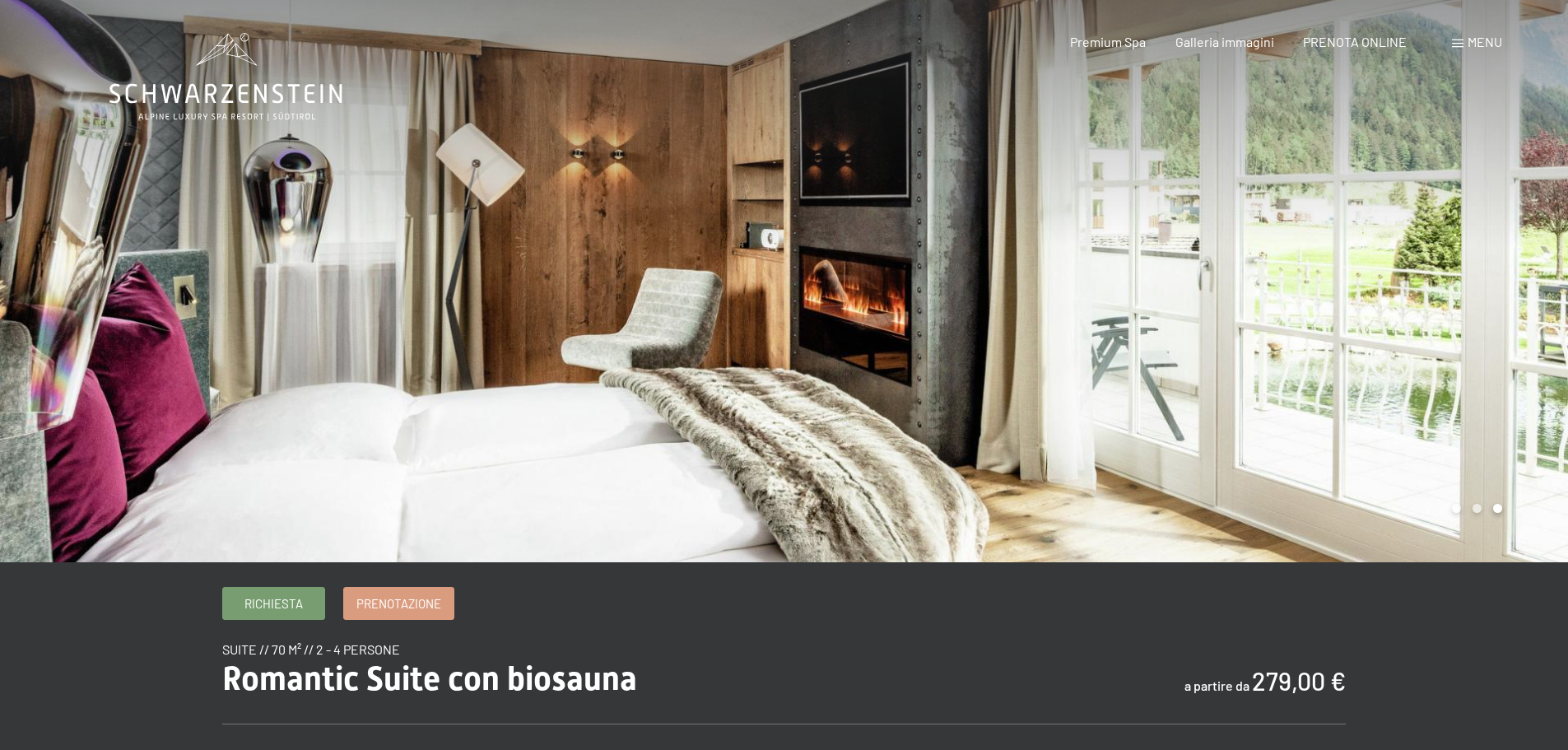
click at [1422, 259] on div at bounding box center [1176, 281] width 784 height 562
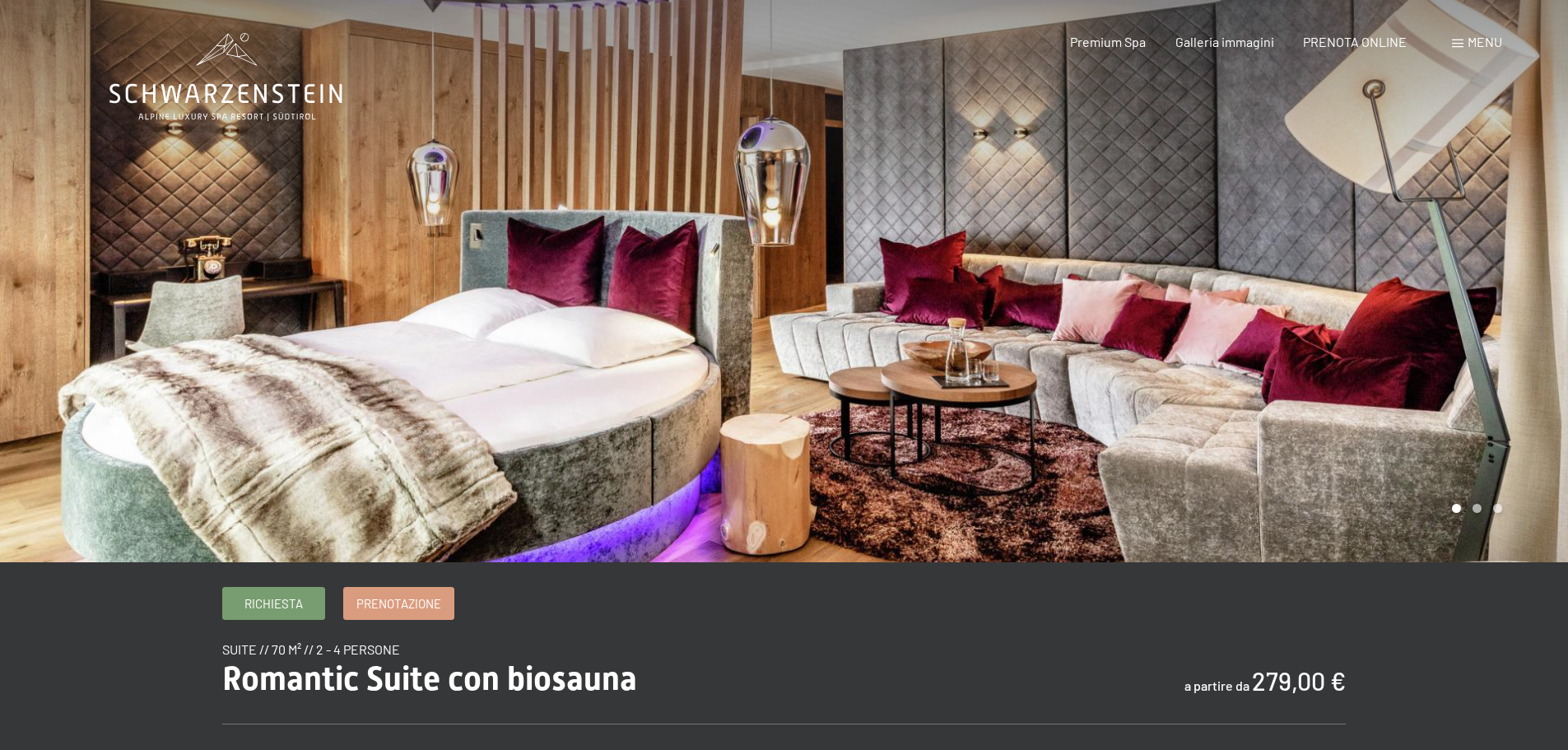
click at [1420, 258] on div at bounding box center [1176, 281] width 784 height 562
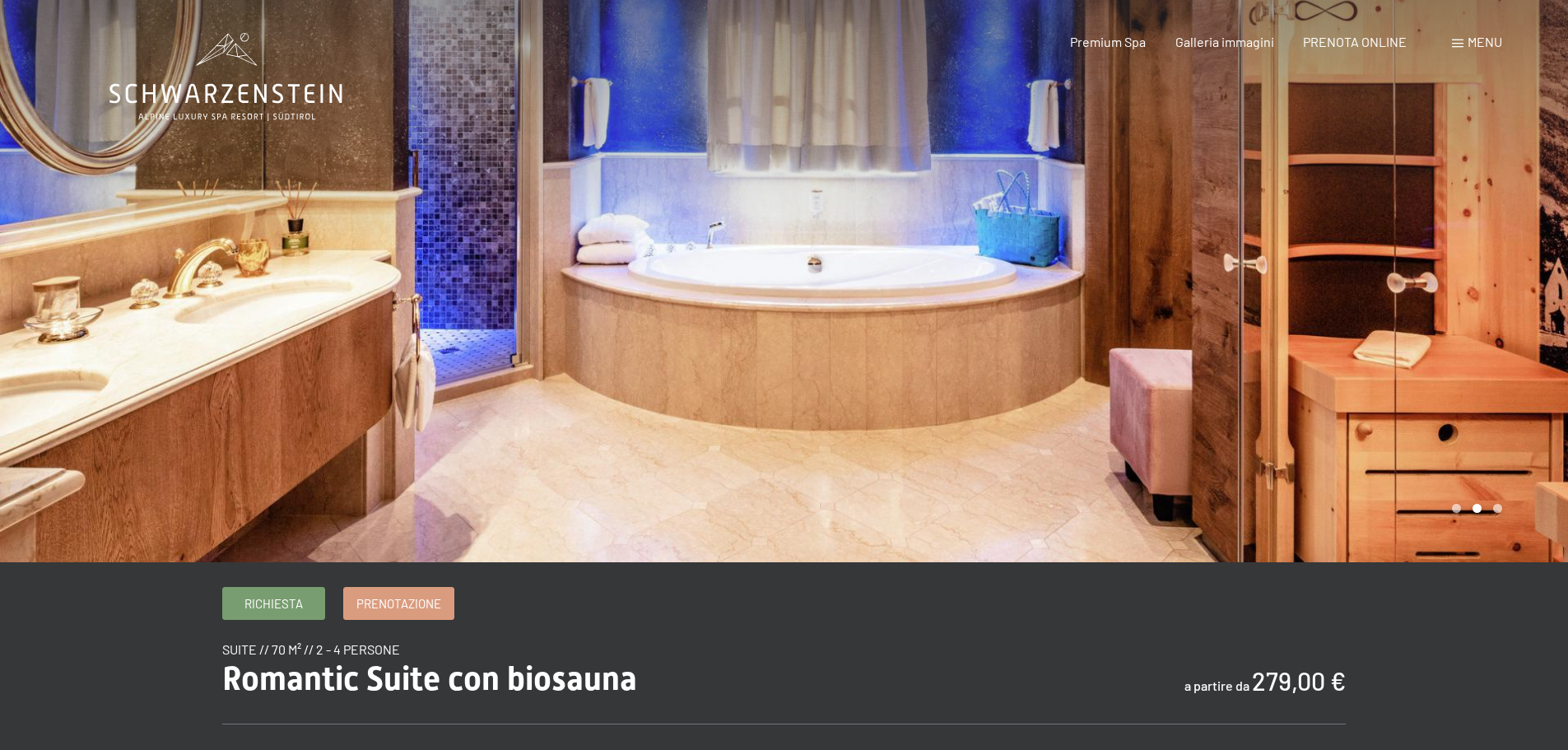
click at [1418, 255] on div at bounding box center [1176, 281] width 784 height 562
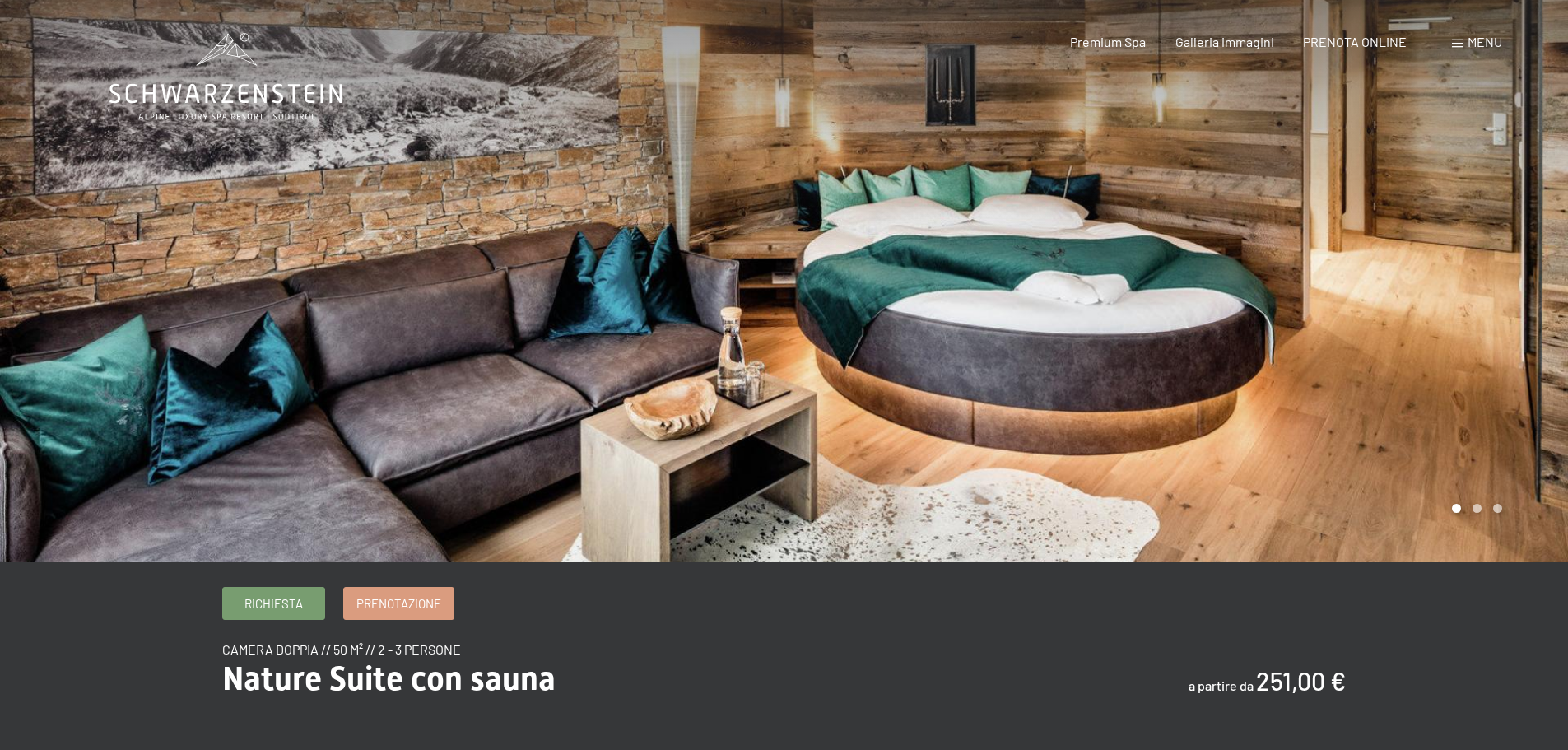
click at [1477, 305] on div at bounding box center [1176, 281] width 784 height 562
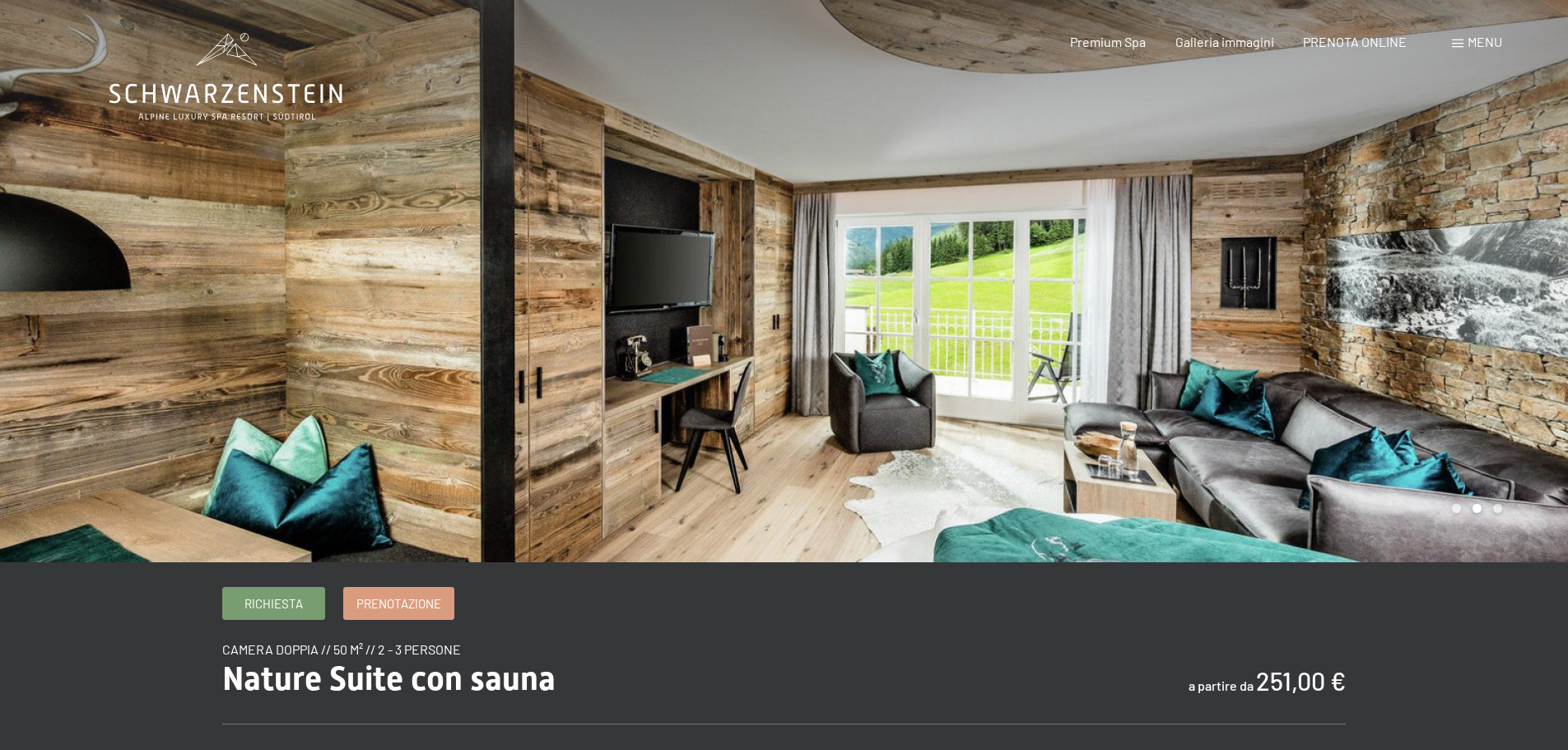
click at [1466, 294] on div at bounding box center [1176, 281] width 784 height 562
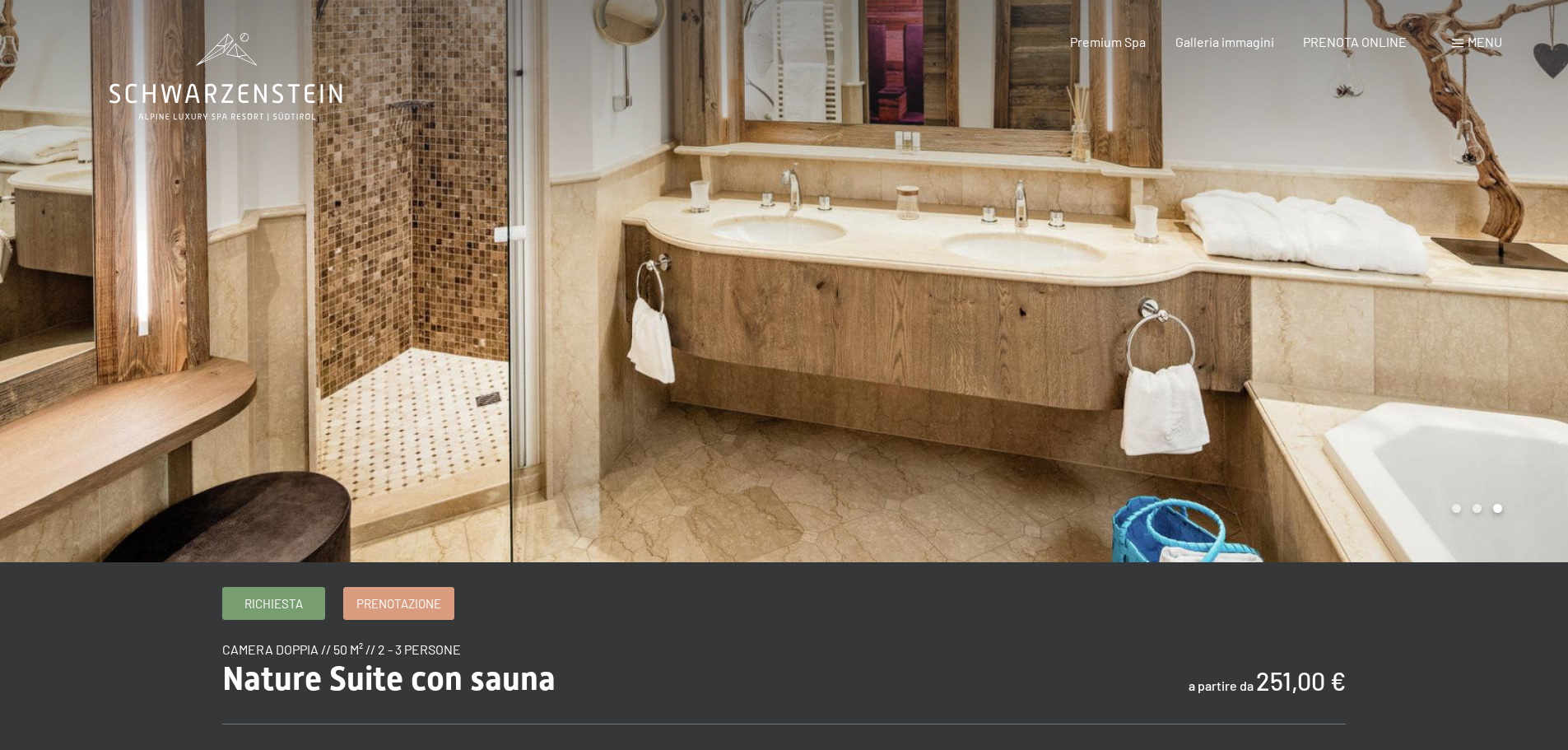
click at [1466, 294] on div at bounding box center [1176, 281] width 784 height 562
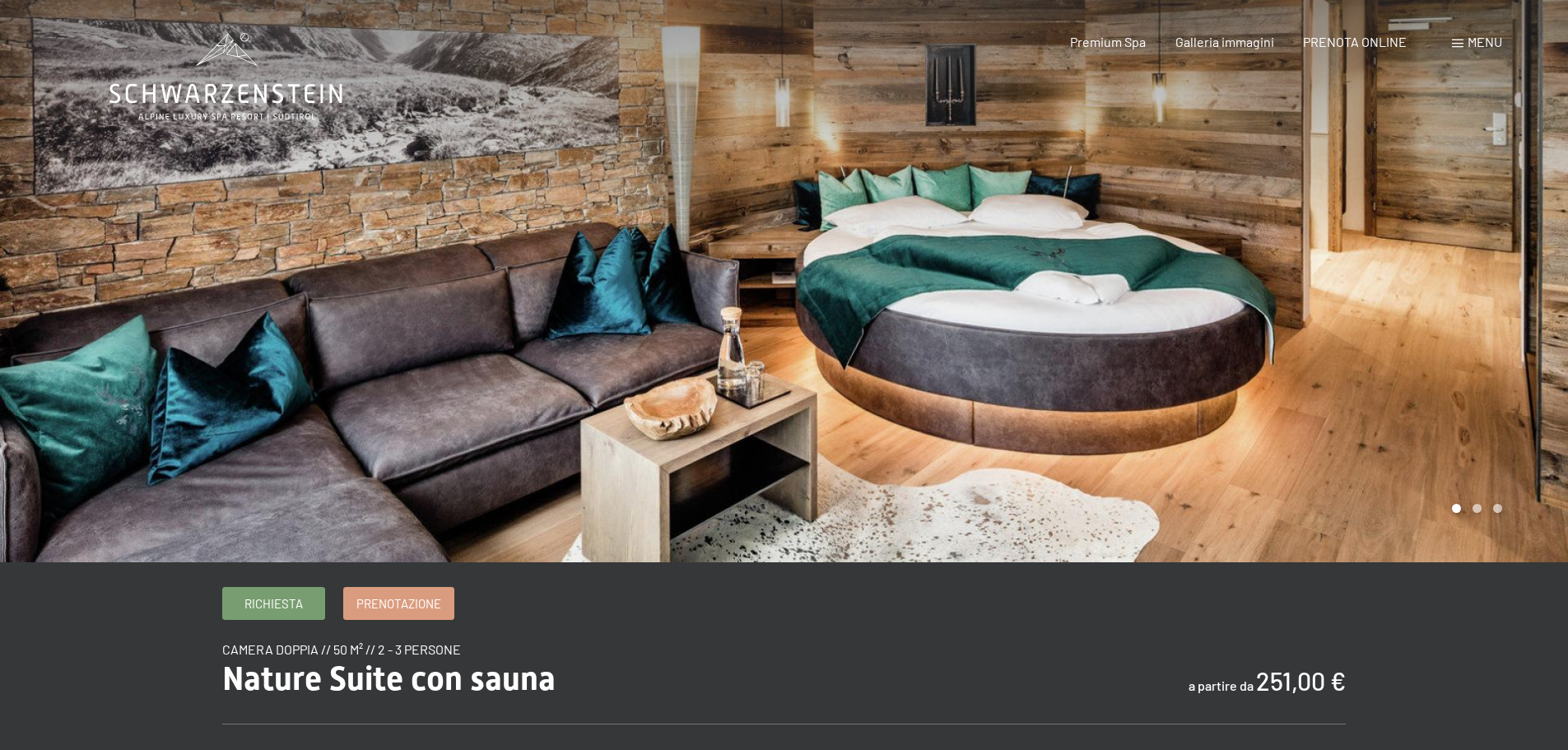
click at [1466, 294] on div at bounding box center [1176, 281] width 784 height 562
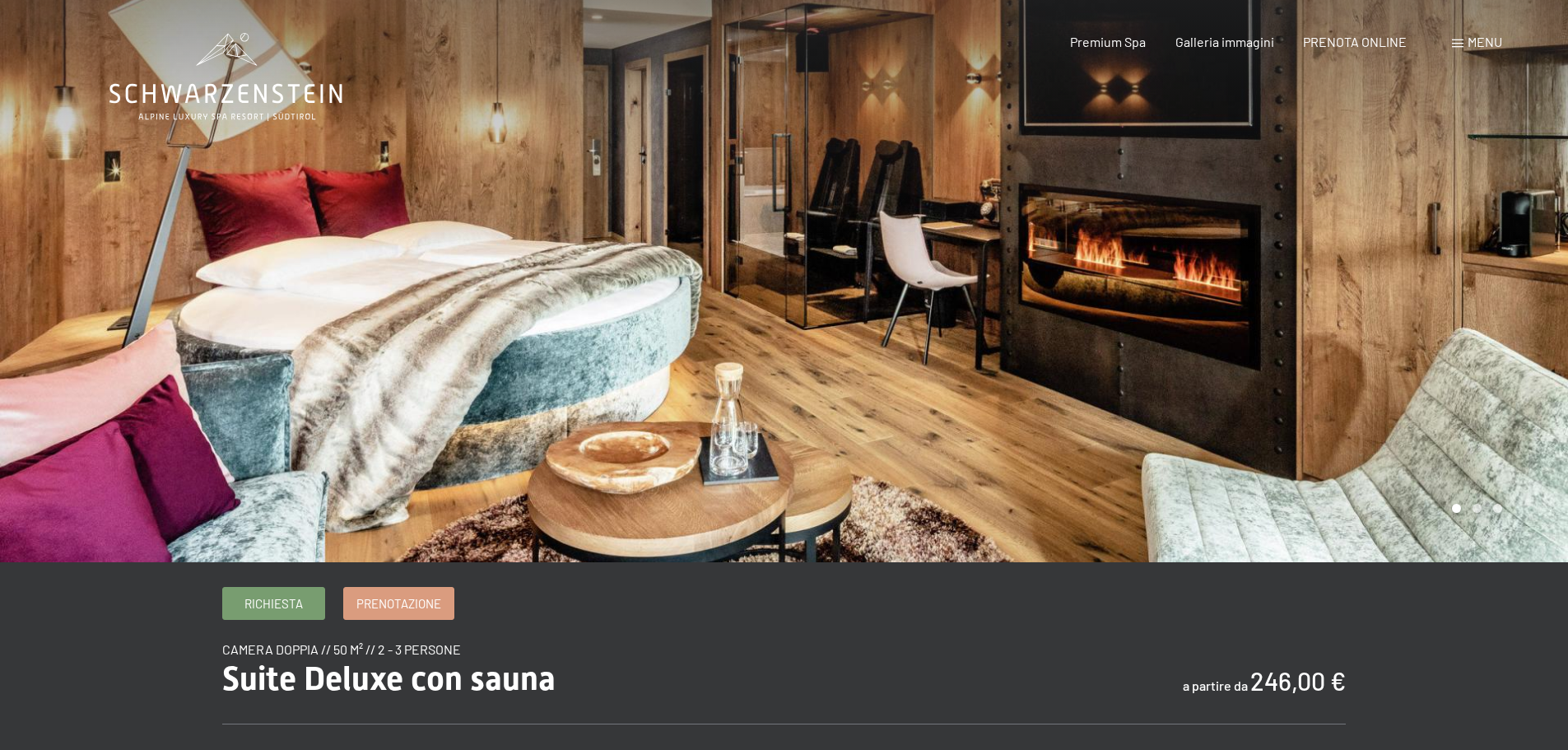
click at [1335, 243] on div at bounding box center [1176, 281] width 784 height 562
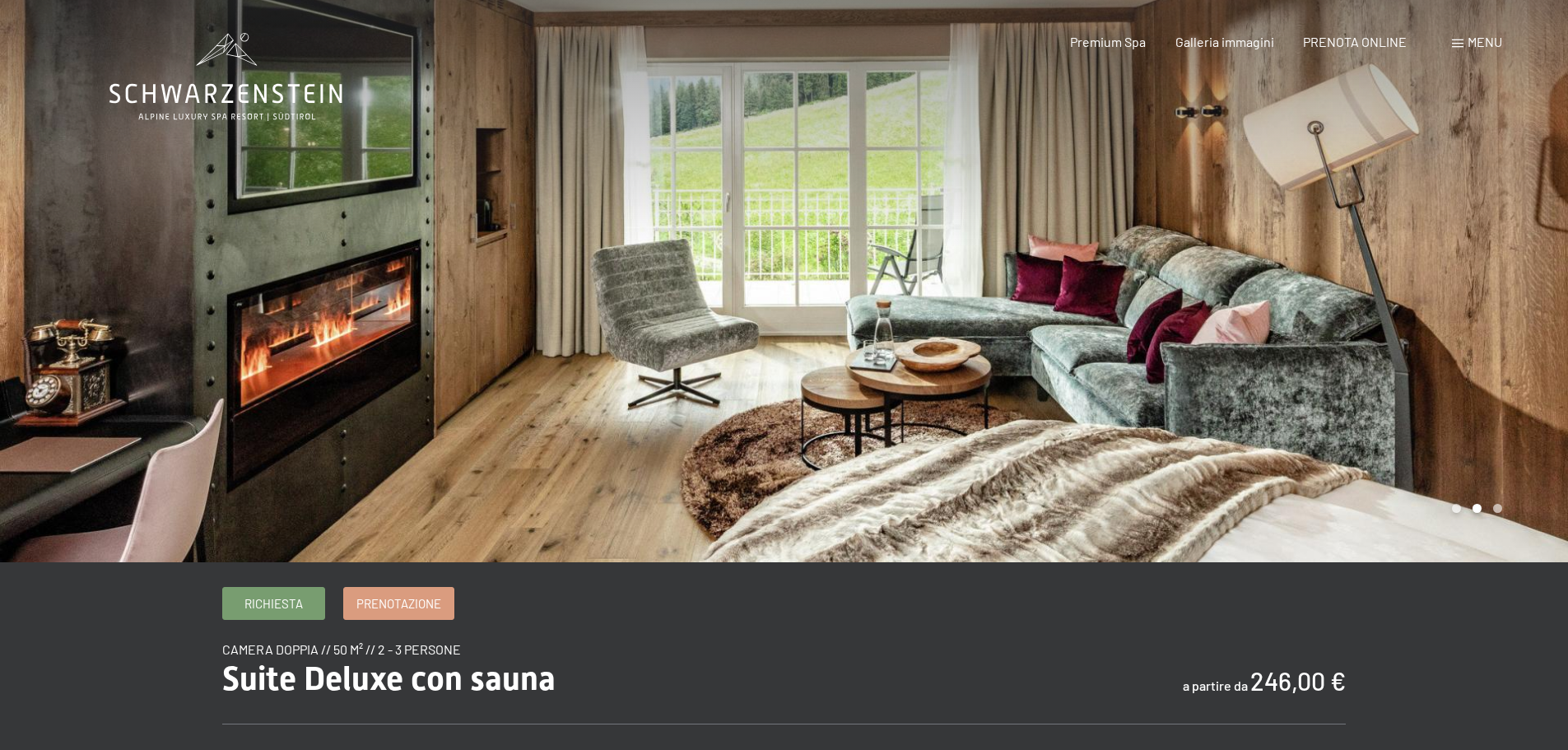
click at [1333, 240] on div at bounding box center [1176, 281] width 784 height 562
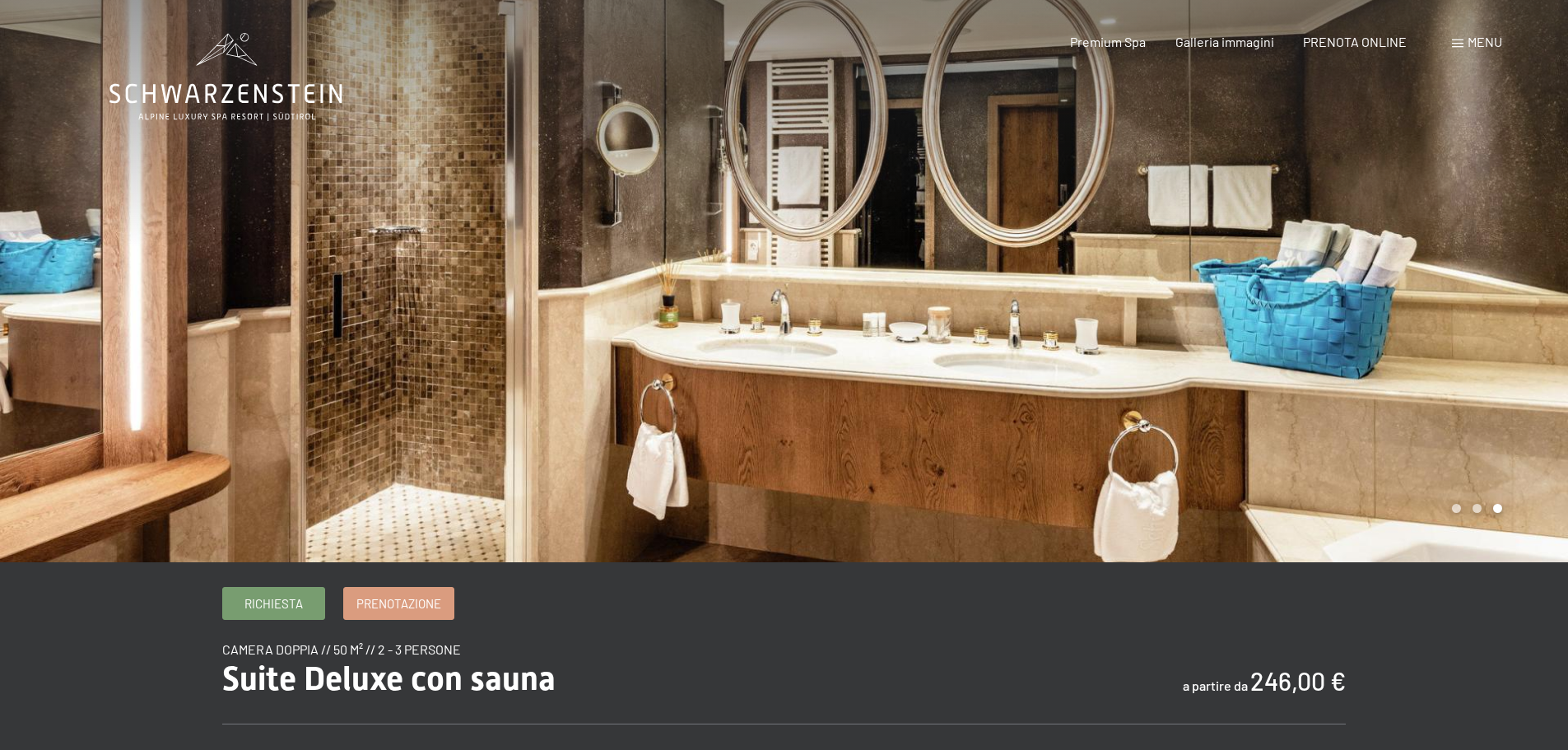
click at [1333, 240] on div at bounding box center [1176, 281] width 784 height 562
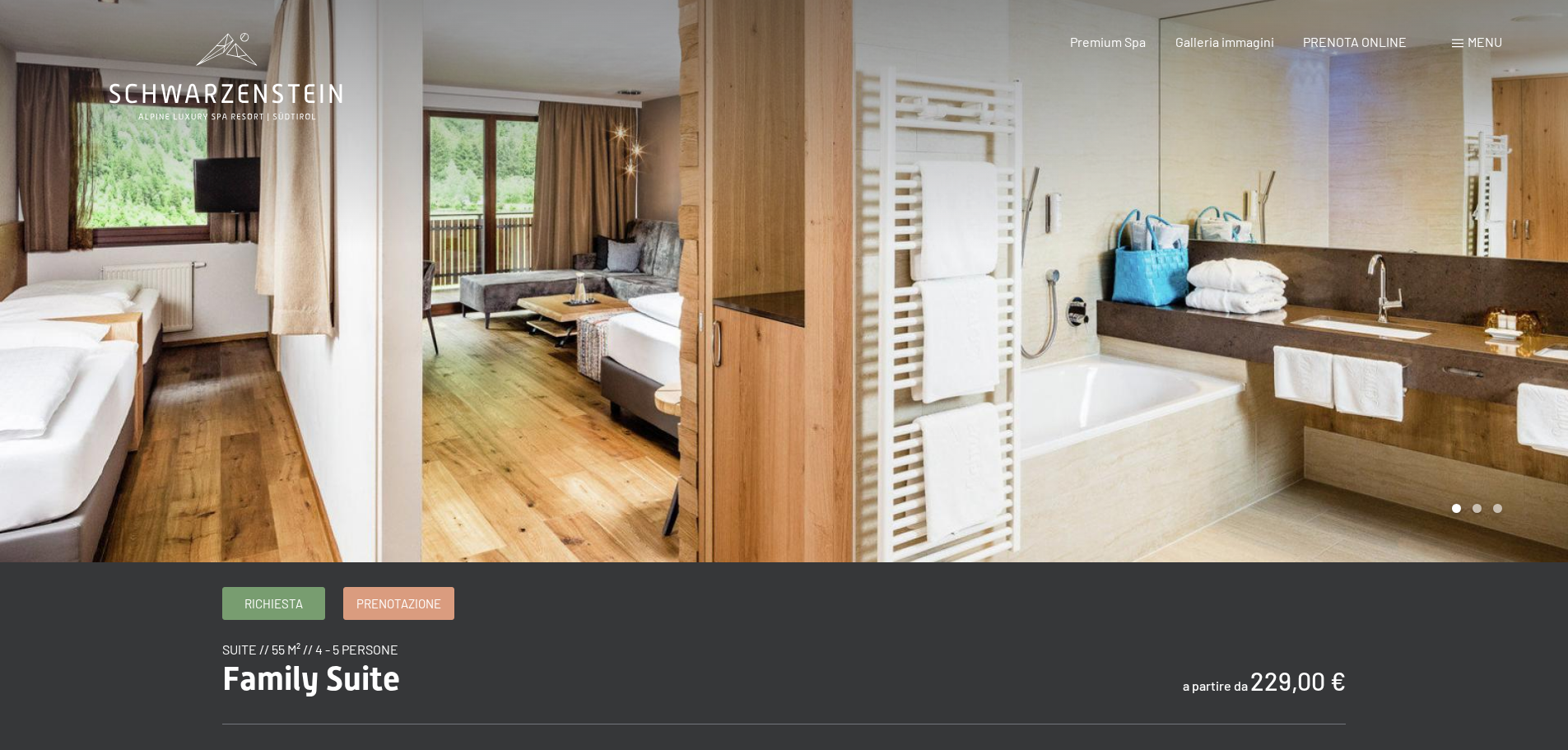
click at [1432, 288] on div at bounding box center [1176, 281] width 784 height 562
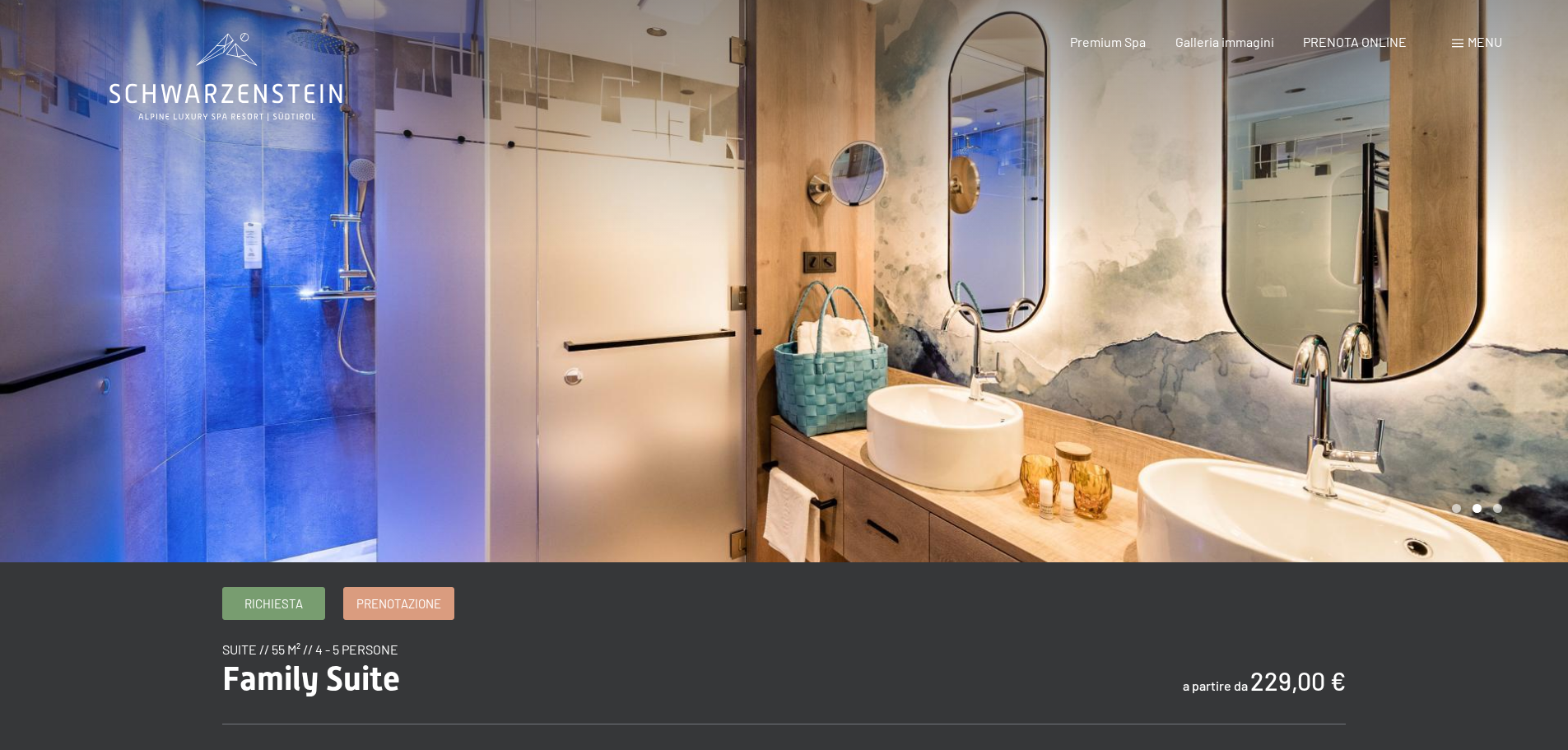
click at [1432, 288] on div at bounding box center [1176, 281] width 784 height 562
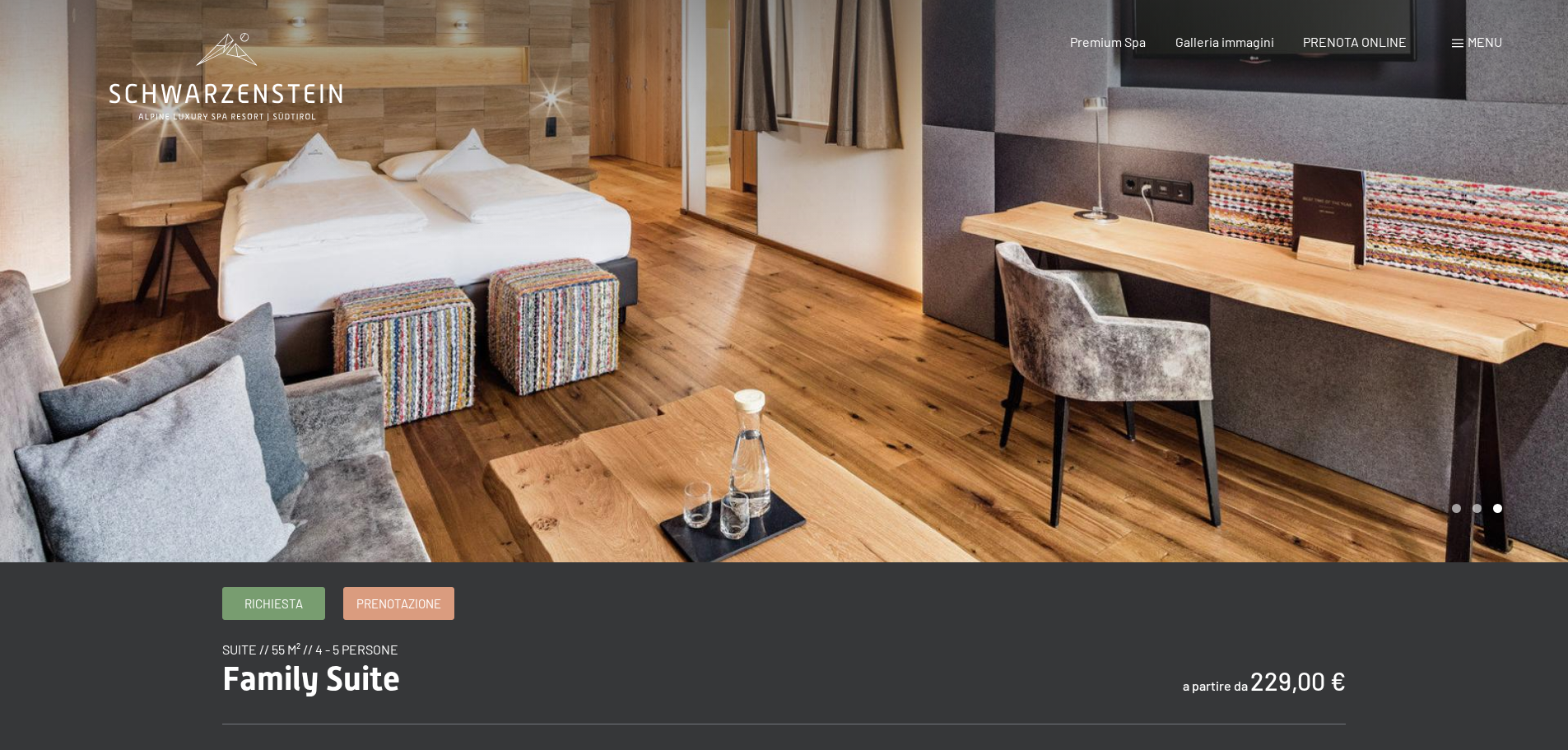
click at [1432, 288] on div at bounding box center [1176, 281] width 784 height 562
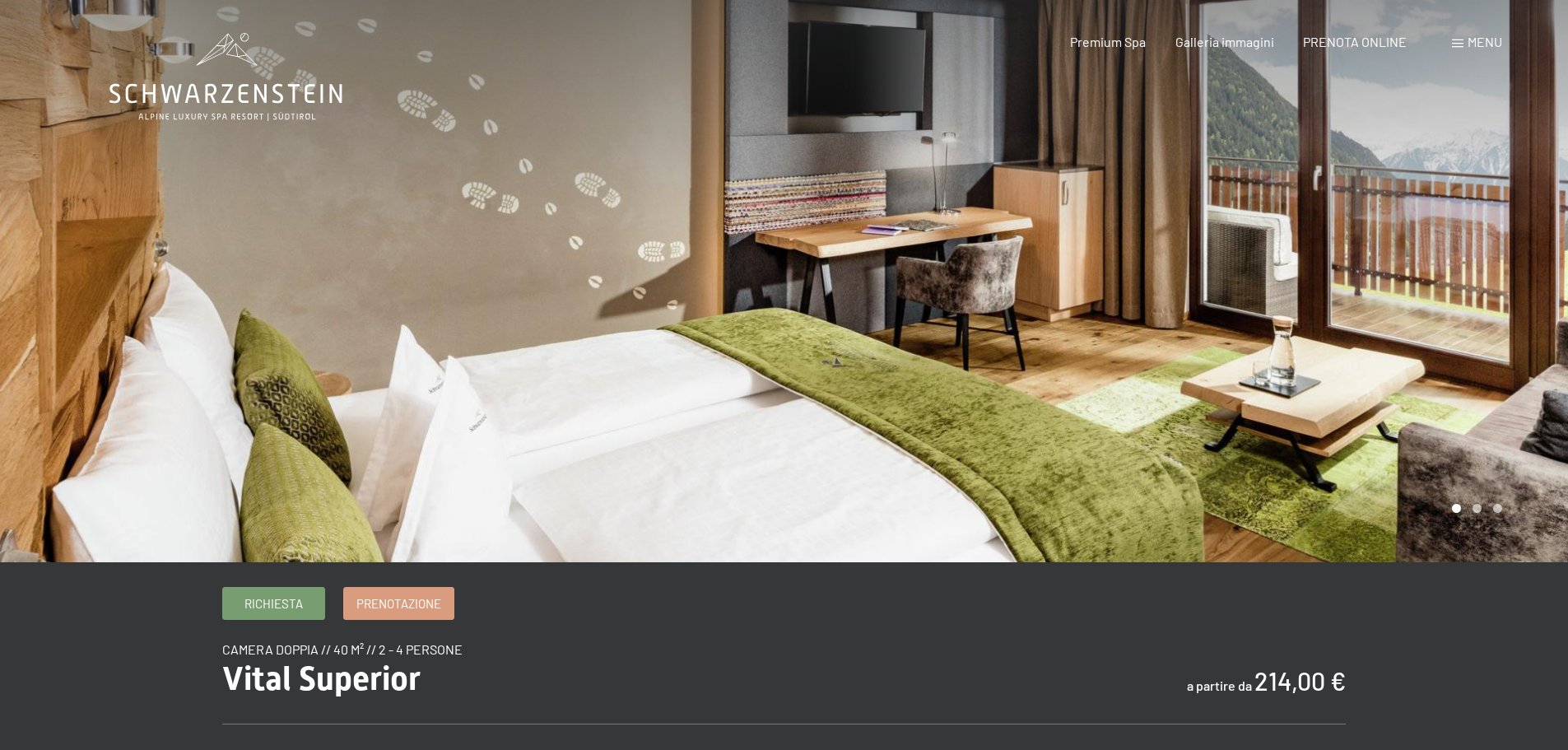
click at [1457, 287] on div at bounding box center [1176, 281] width 784 height 562
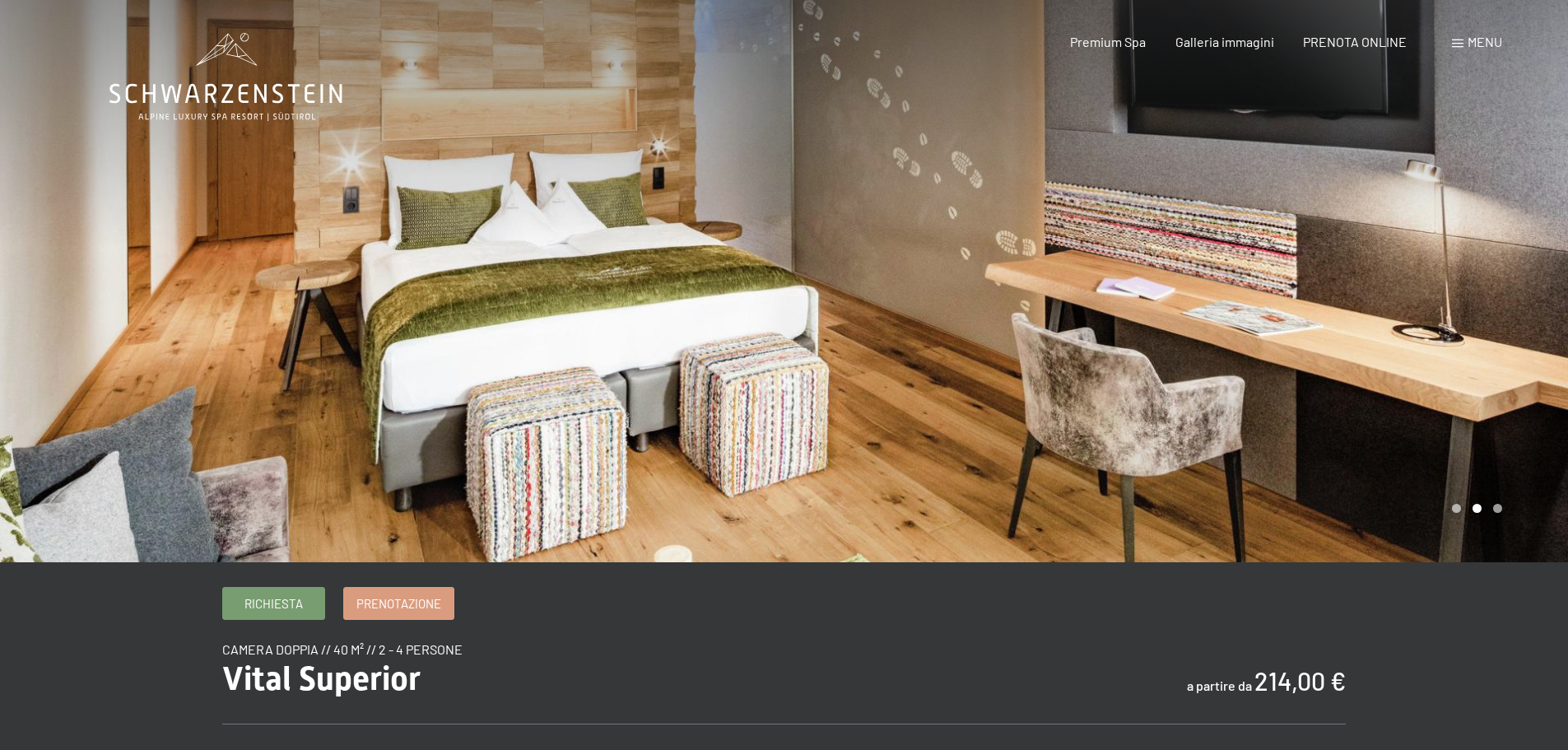
click at [1457, 287] on div at bounding box center [1176, 281] width 784 height 562
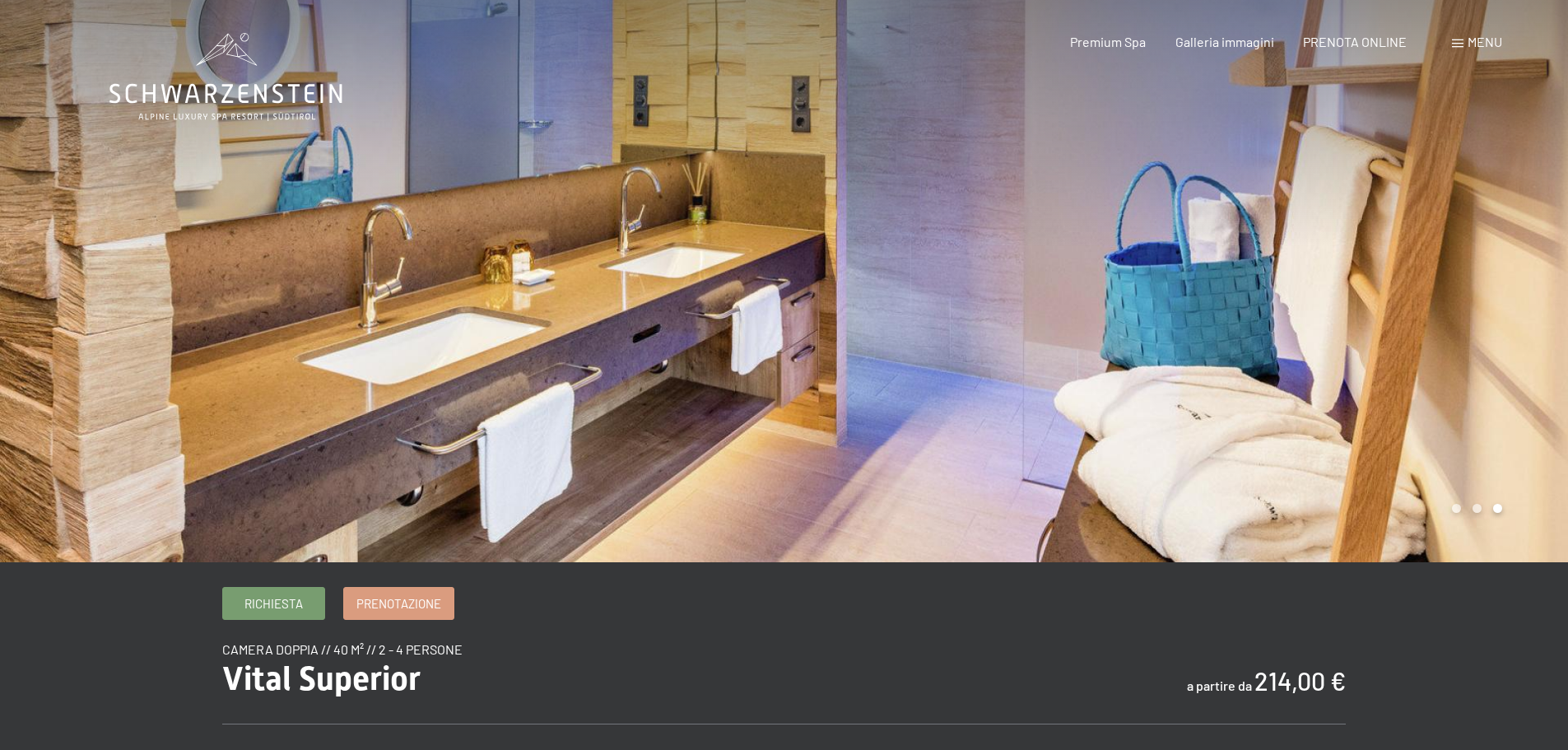
click at [1457, 287] on div at bounding box center [1176, 281] width 784 height 562
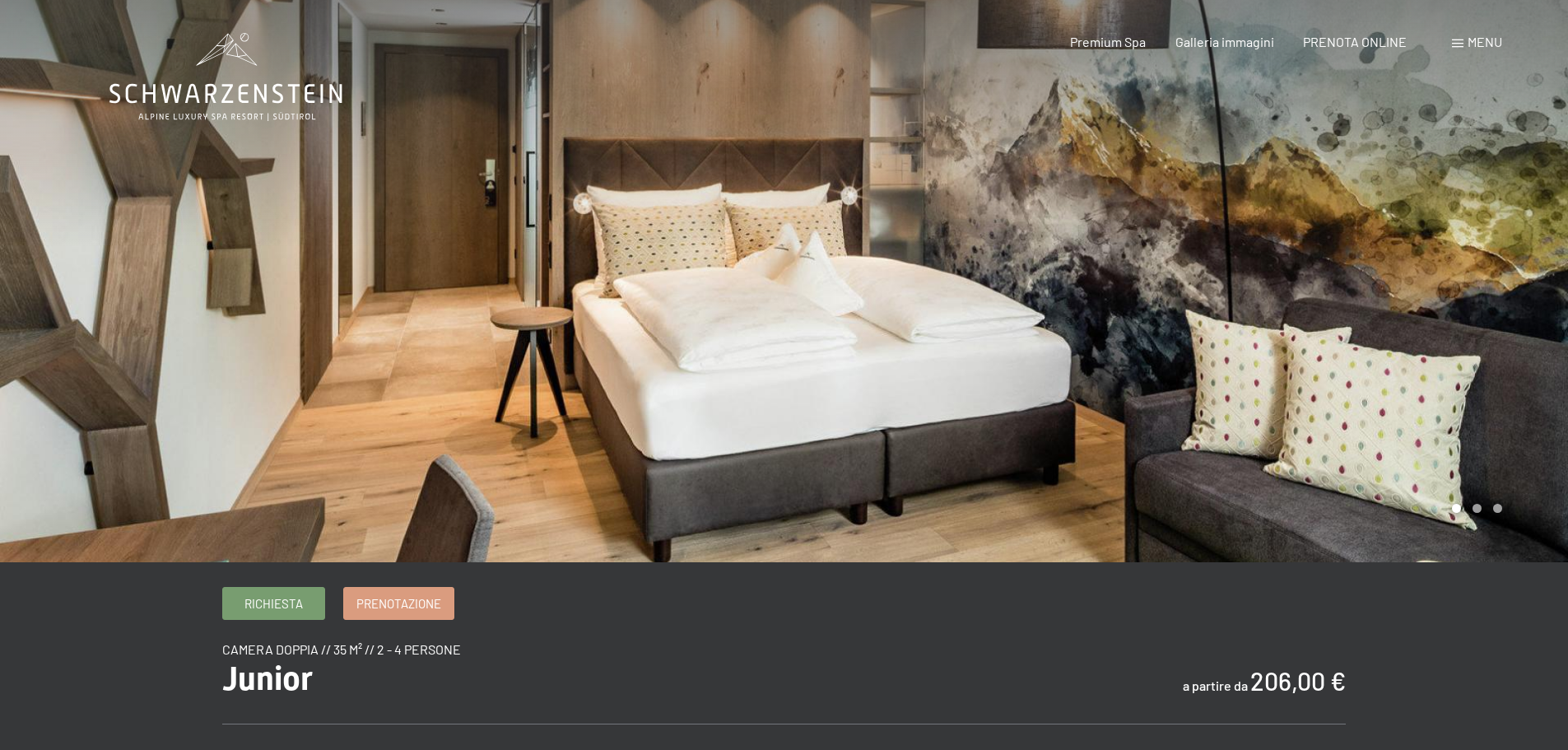
click at [1356, 335] on div at bounding box center [1176, 281] width 784 height 562
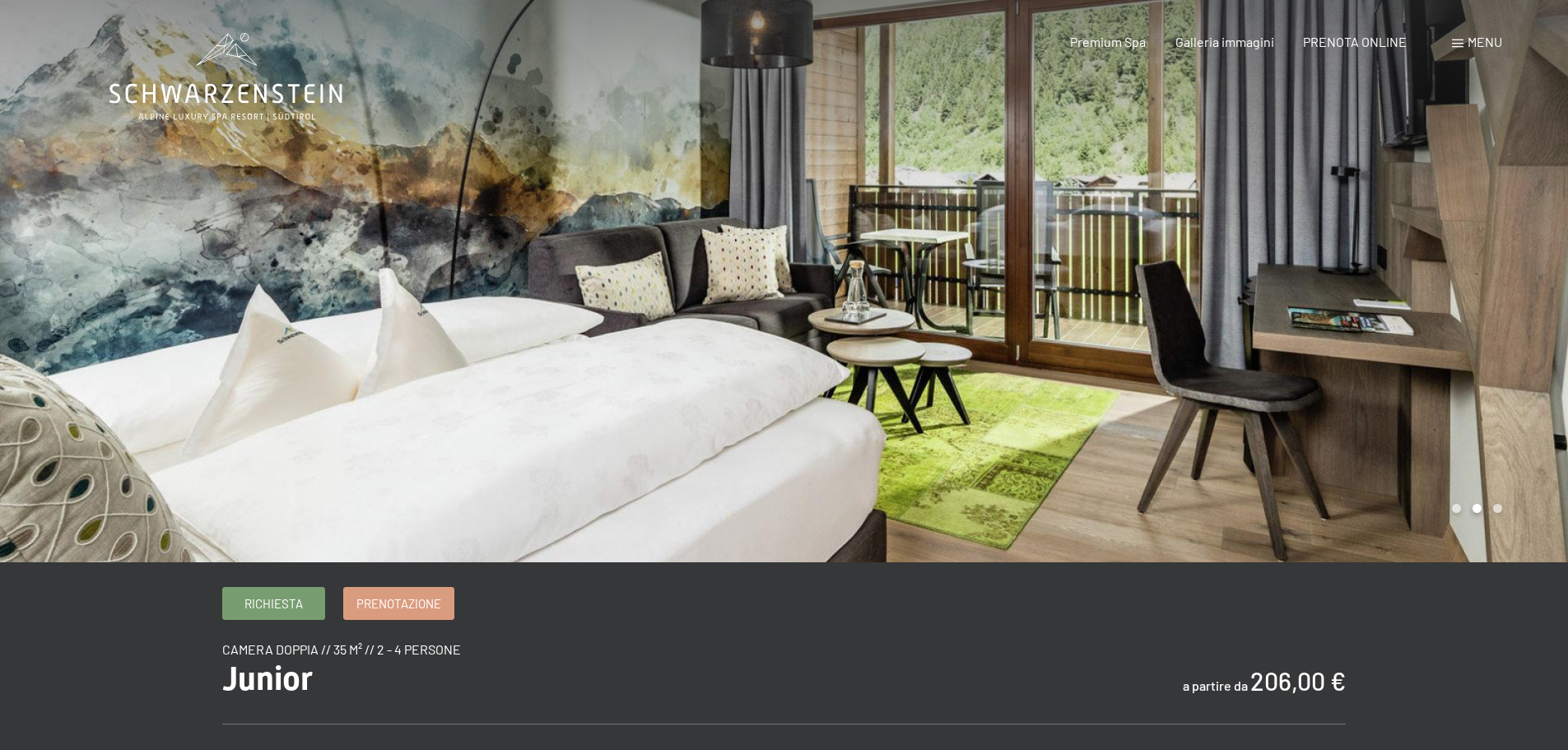
click at [1356, 335] on div at bounding box center [1176, 281] width 784 height 562
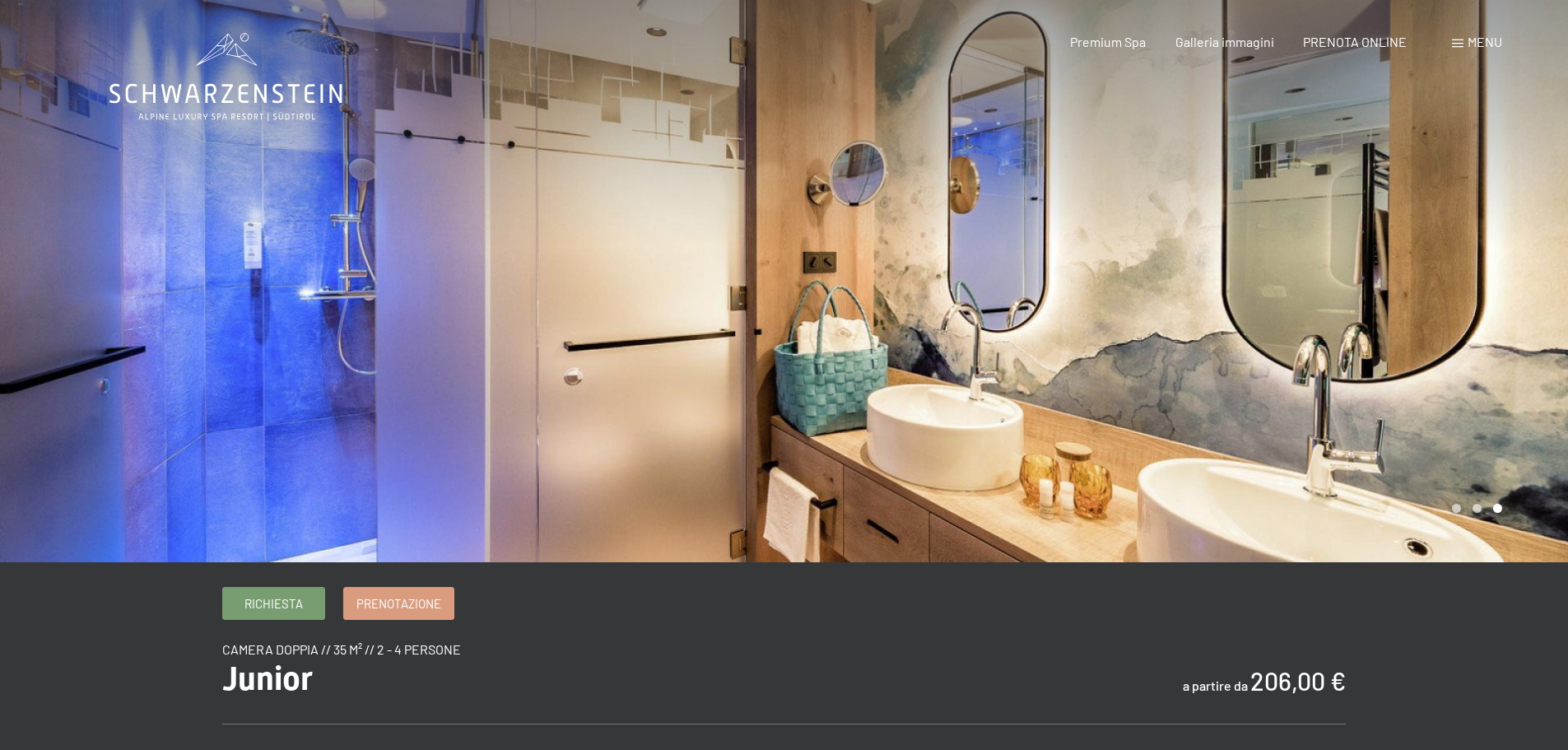
click at [1356, 335] on div at bounding box center [1176, 281] width 784 height 562
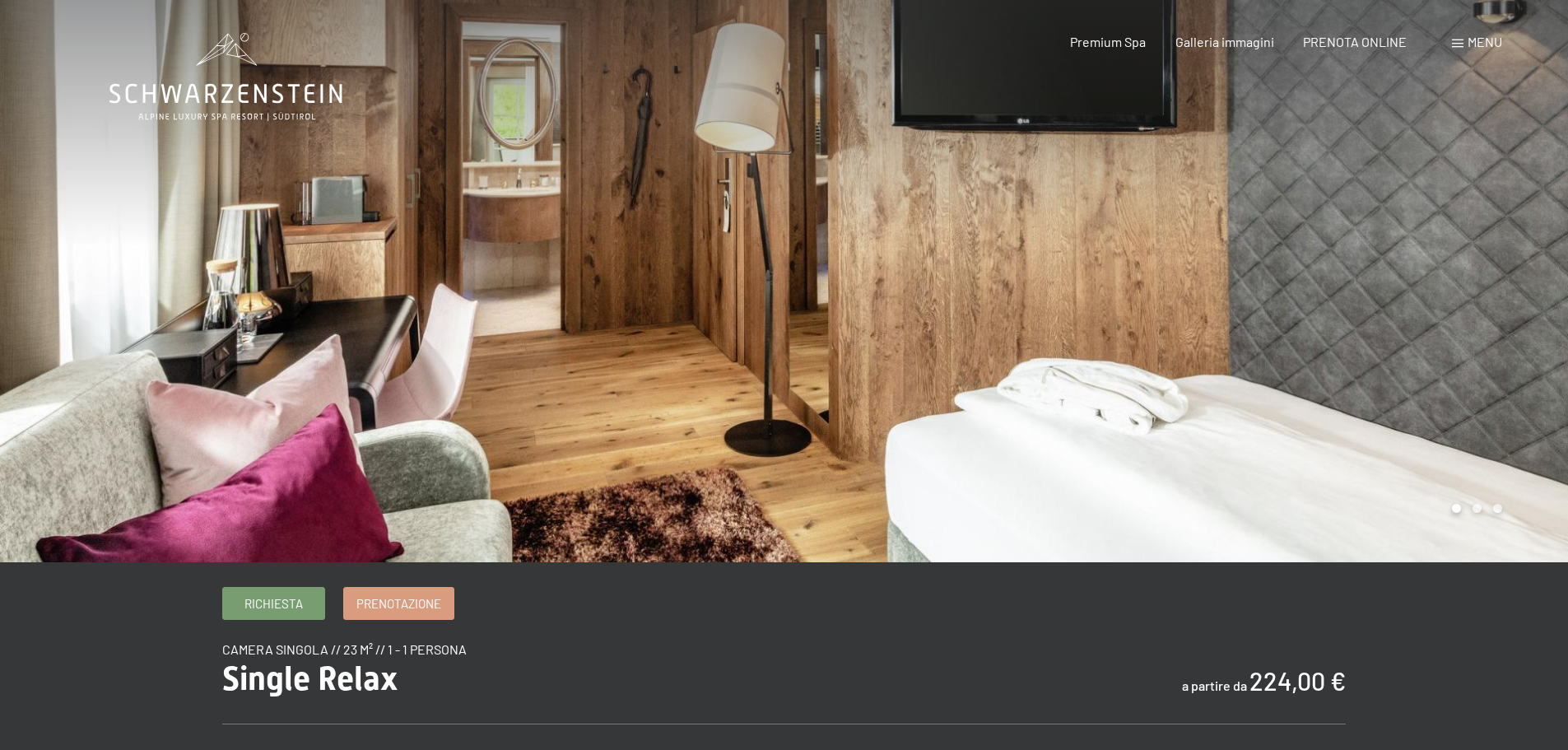
click at [1419, 269] on div at bounding box center [1176, 281] width 784 height 562
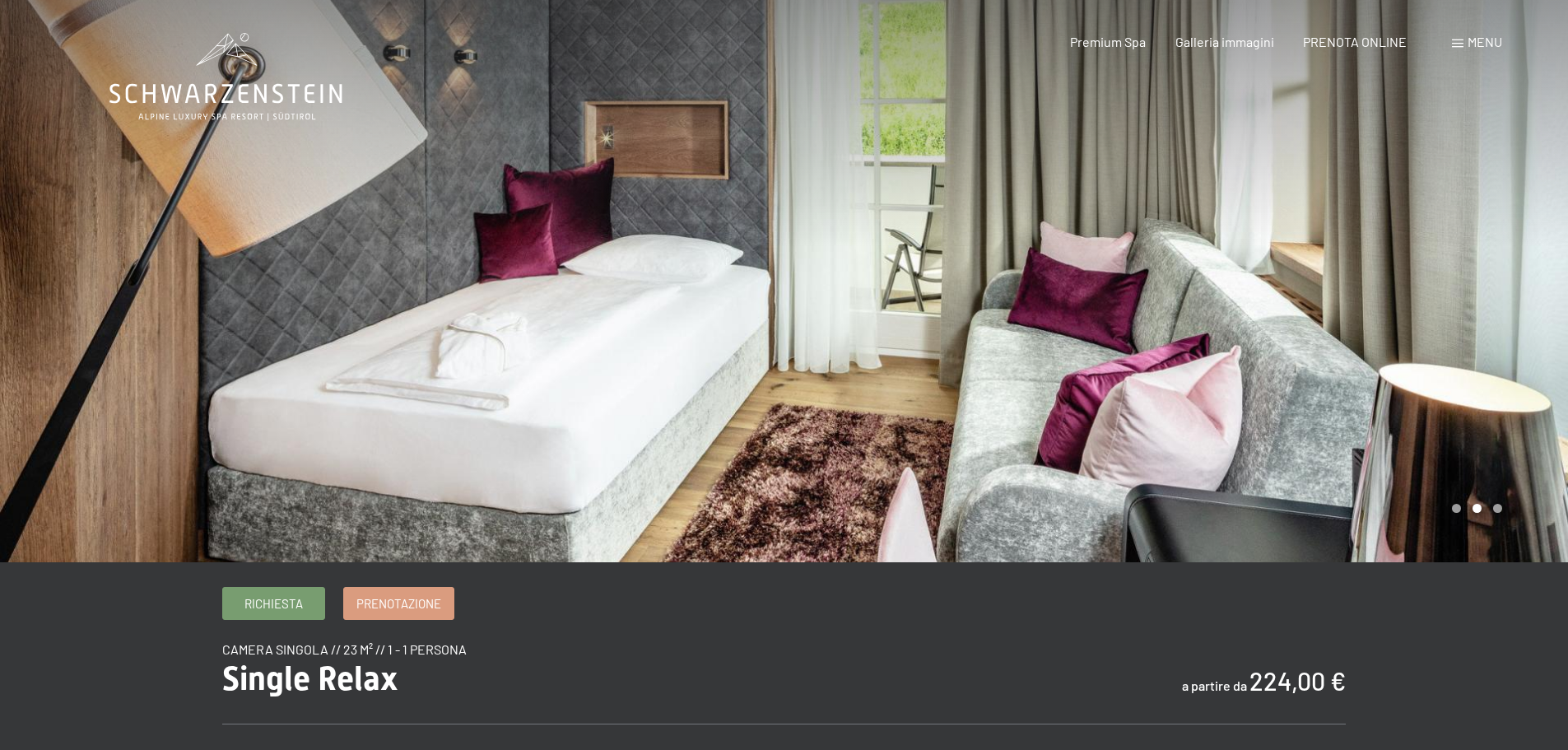
click at [1416, 265] on div at bounding box center [1176, 281] width 784 height 562
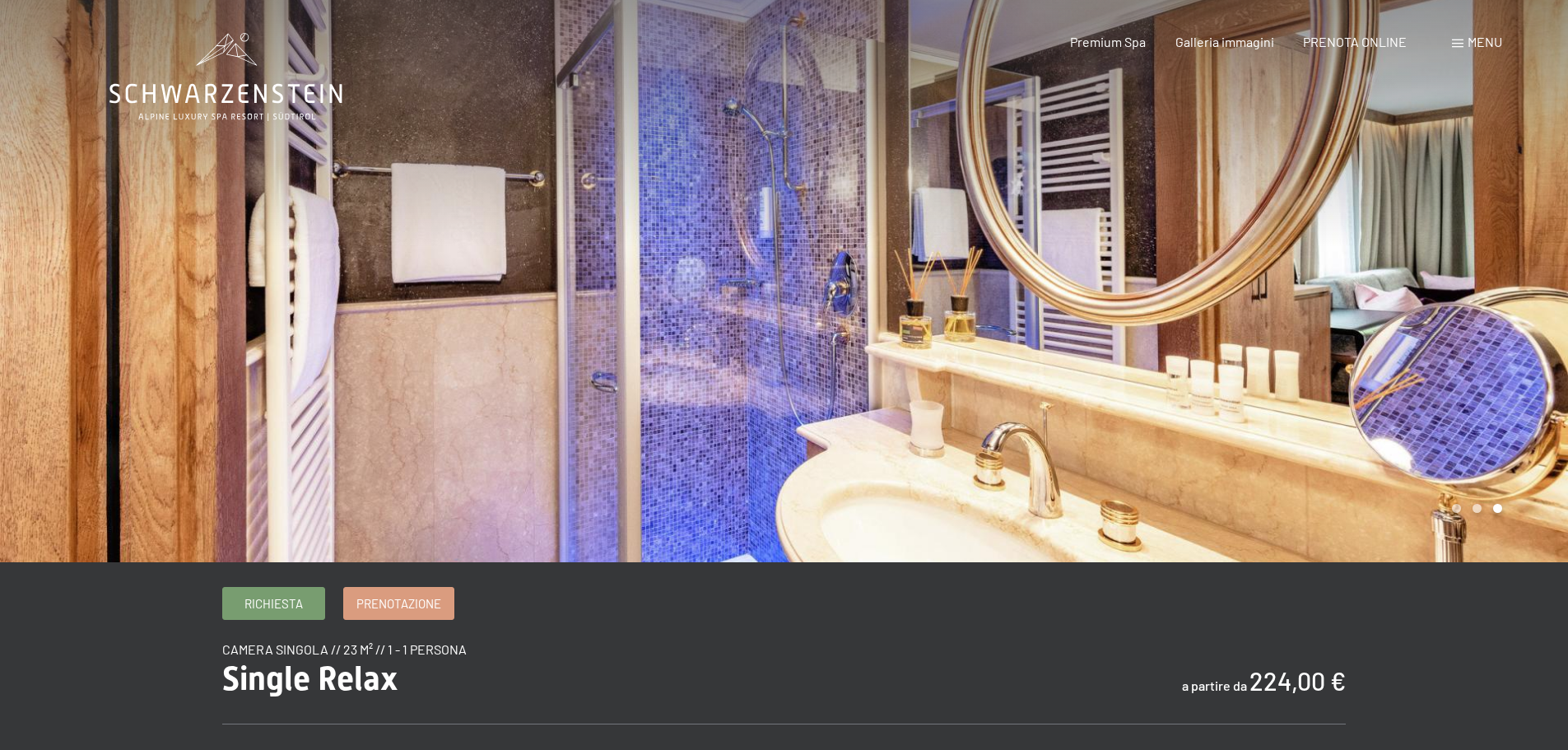
click at [1416, 265] on div at bounding box center [1176, 281] width 784 height 562
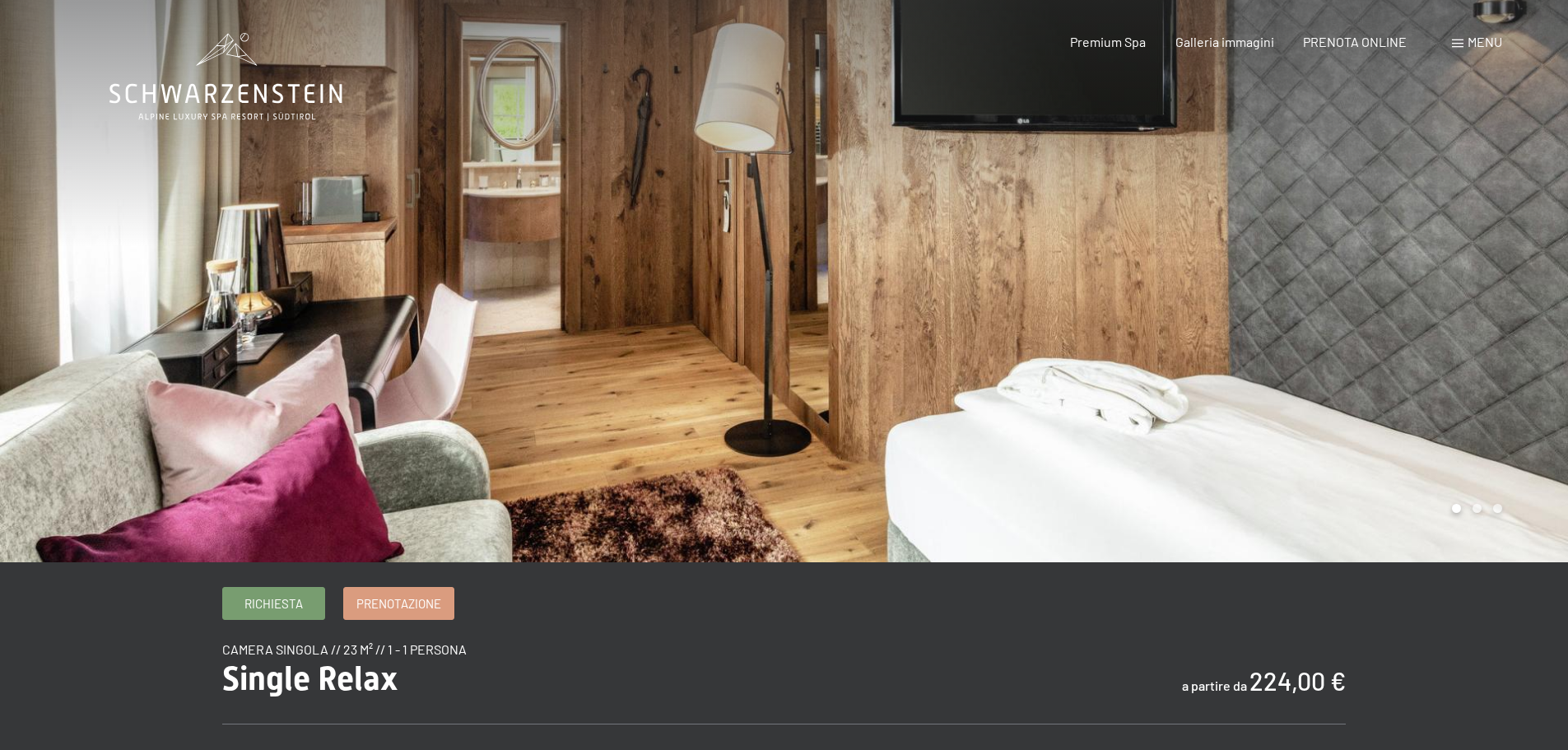
click at [1416, 265] on div at bounding box center [1176, 281] width 784 height 562
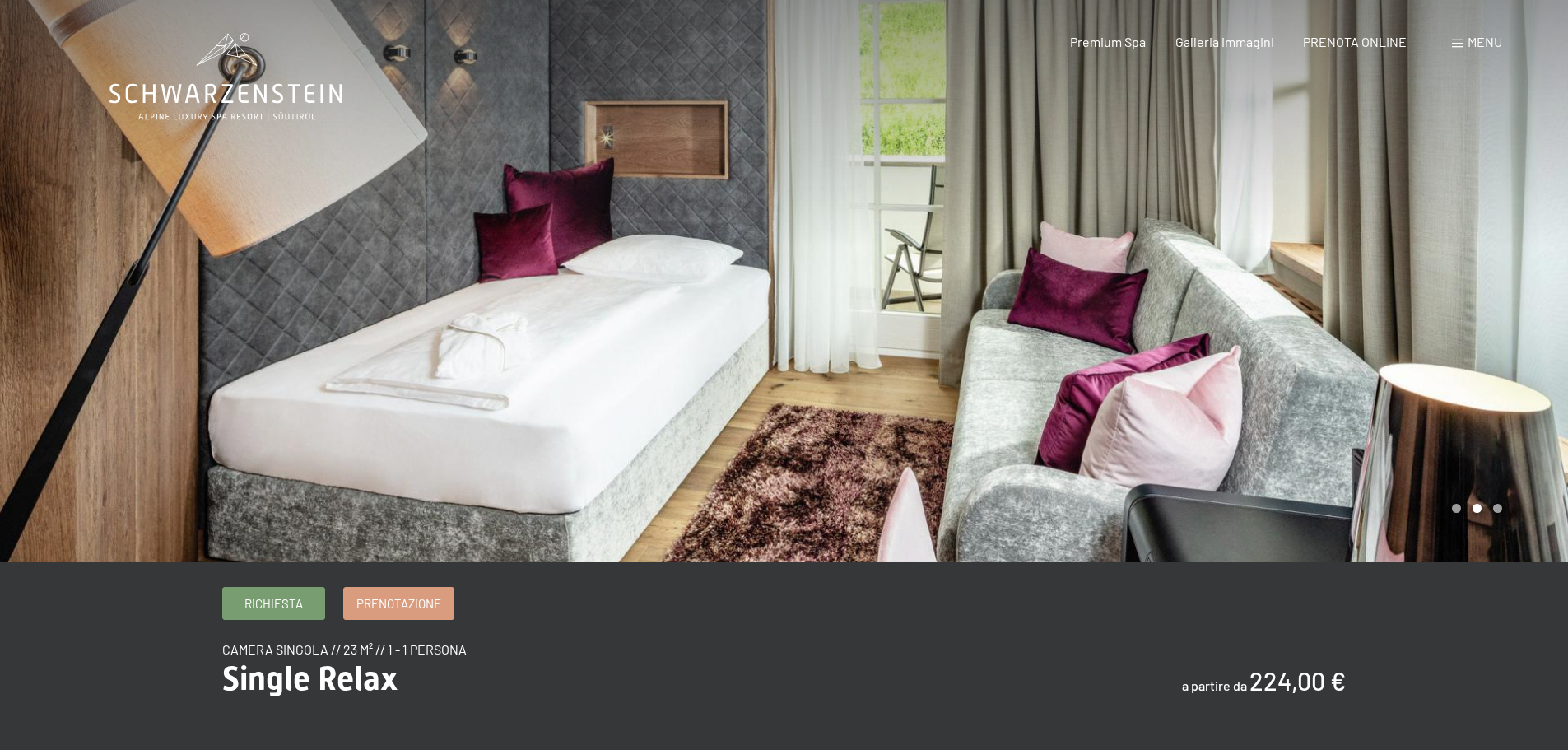
click at [1416, 265] on div at bounding box center [1176, 281] width 784 height 562
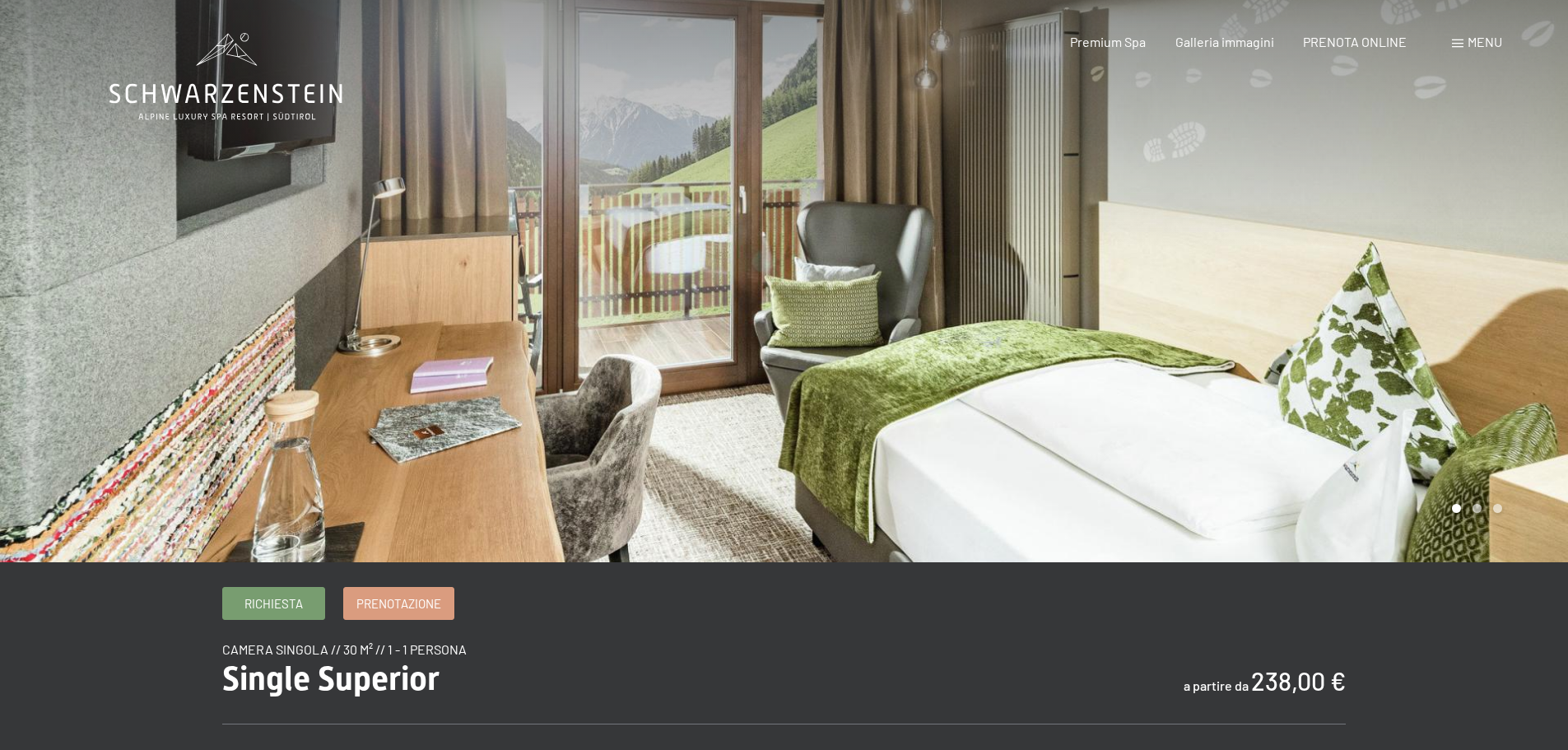
click at [1422, 336] on div at bounding box center [1176, 281] width 784 height 562
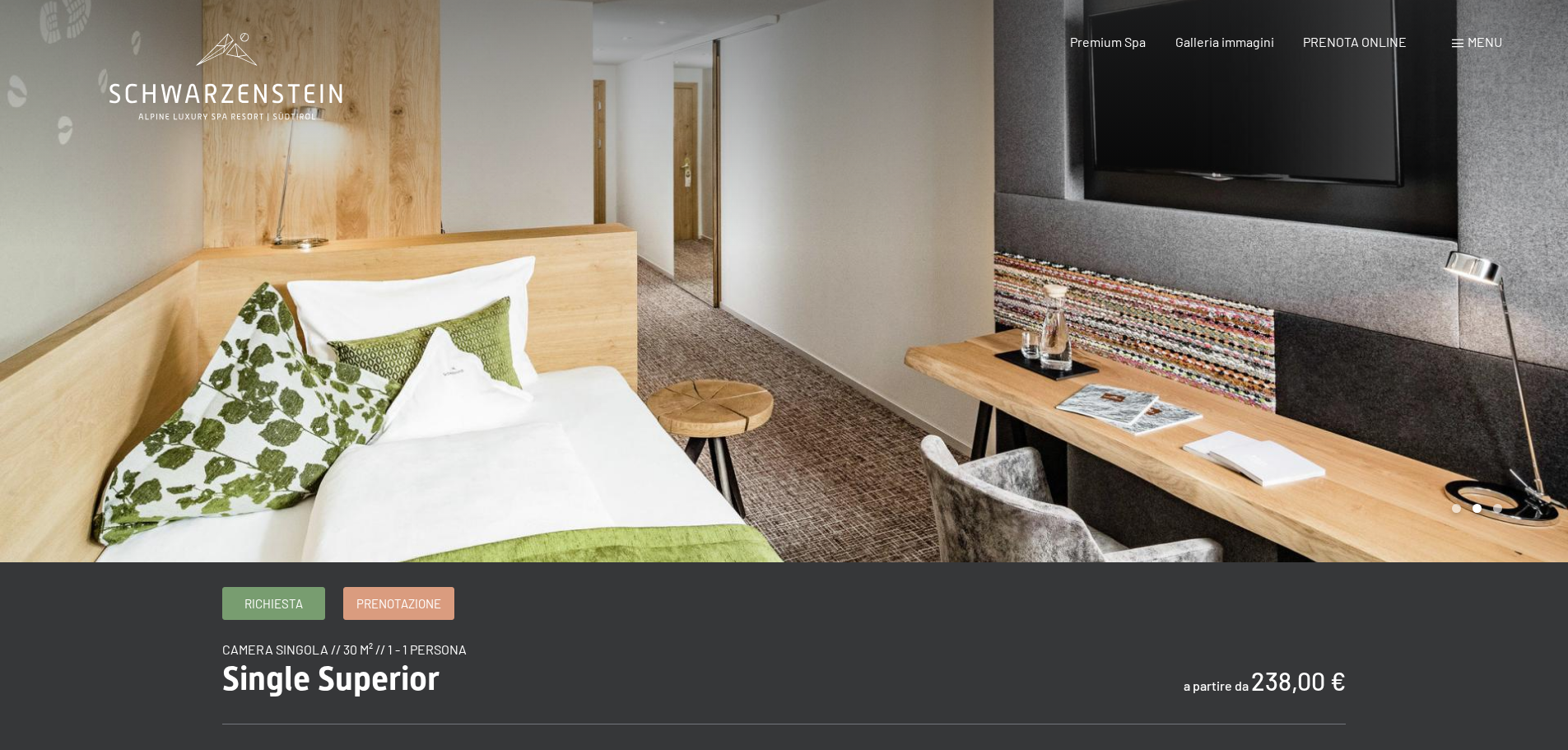
click at [1422, 336] on div at bounding box center [1176, 281] width 784 height 562
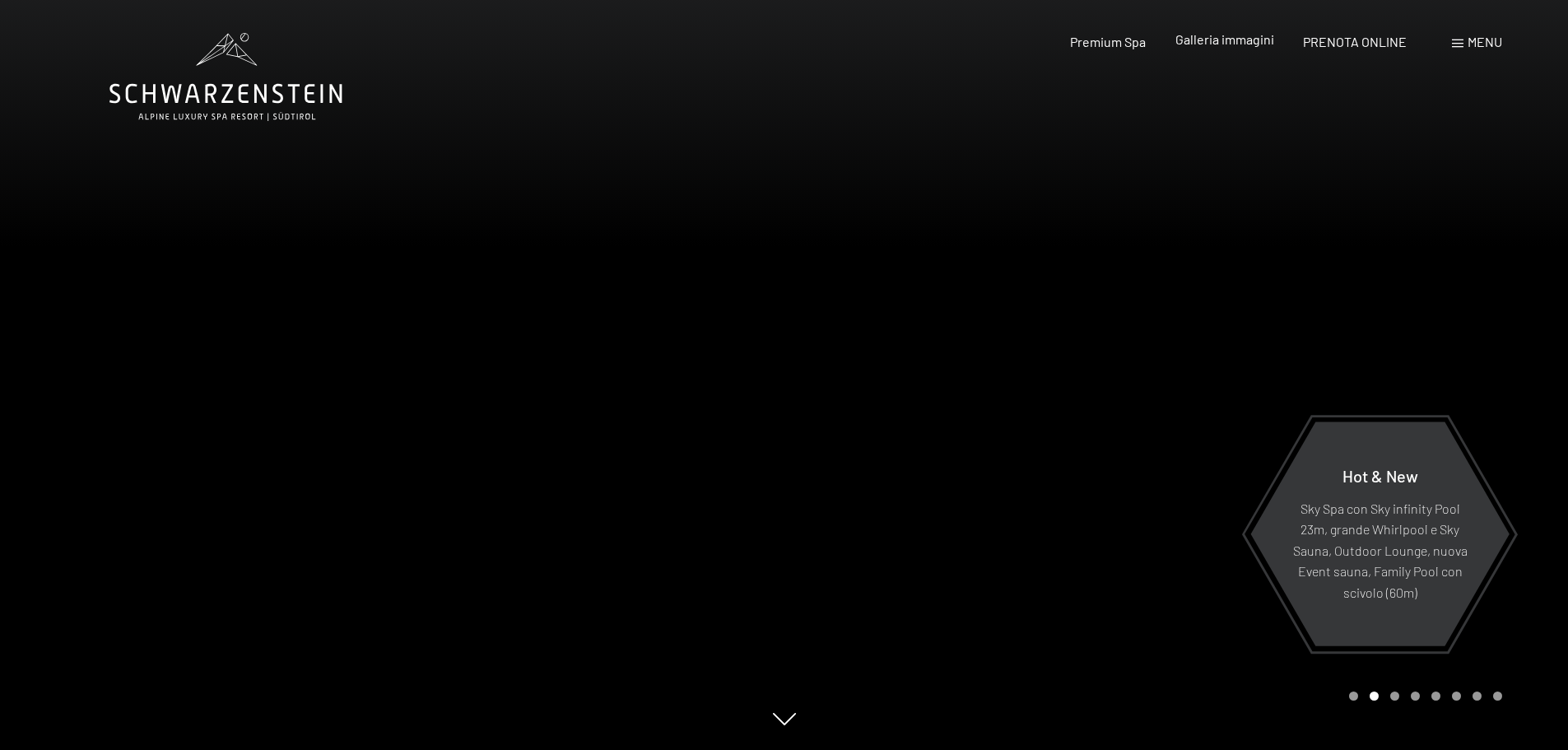
click at [1238, 42] on span "Galleria immagini" at bounding box center [1224, 39] width 99 height 16
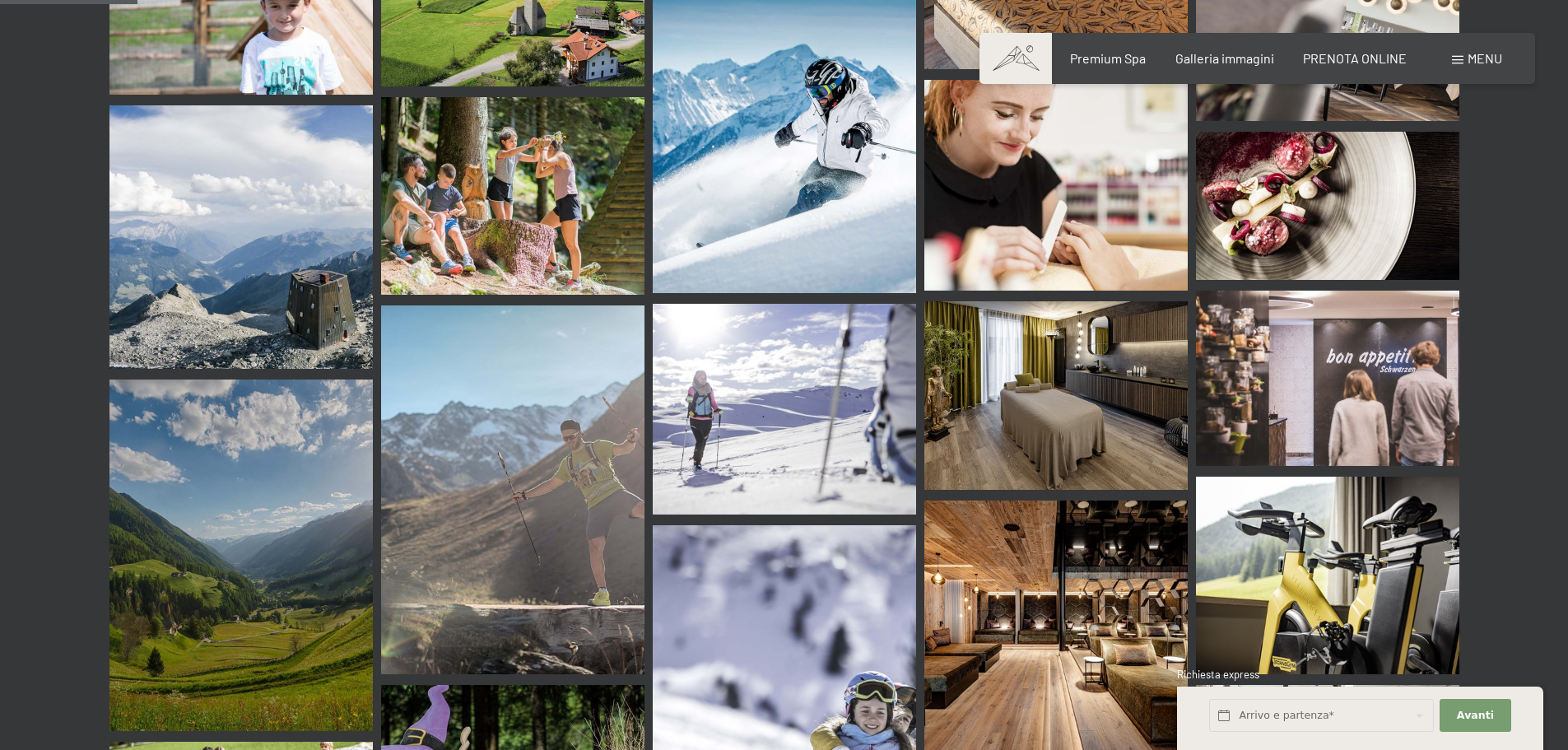
scroll to position [2388, 0]
